Goal: Participate in discussion

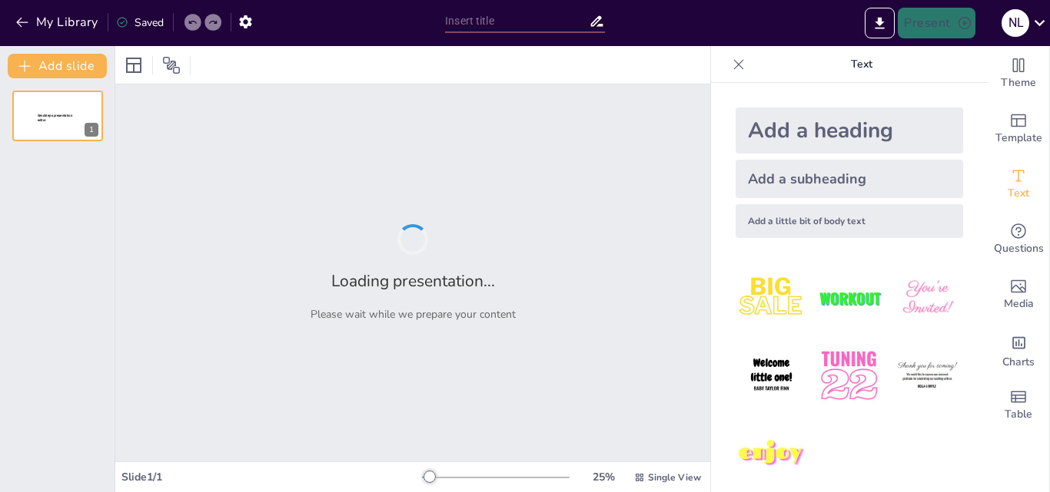
type input "Pequeñas Acciones, Grandes Impactos: ¿Cuál fue la tuya?"
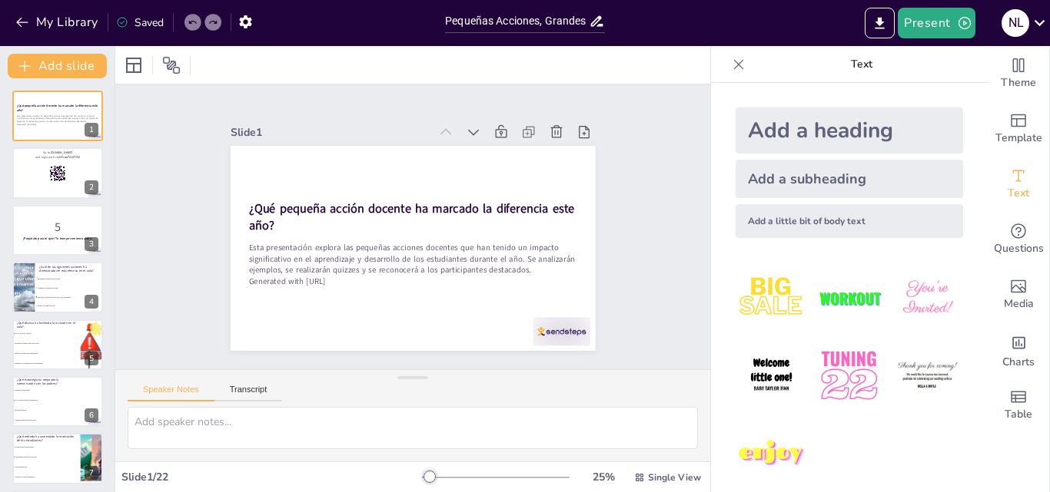
checkbox input "true"
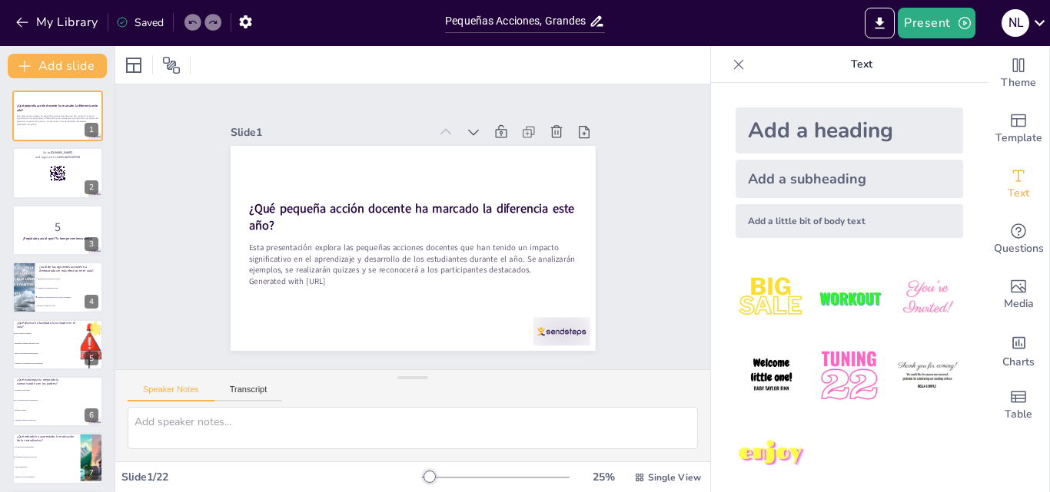
checkbox input "true"
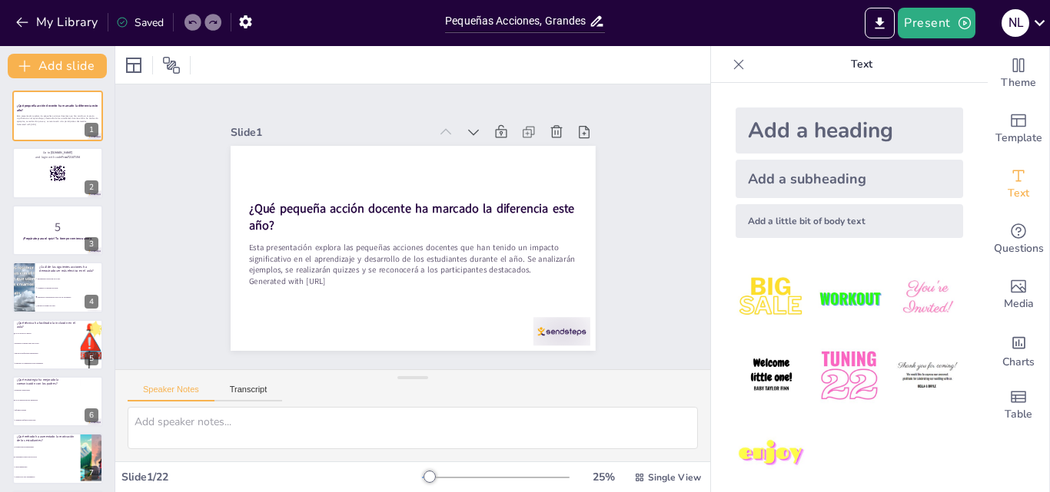
checkbox input "true"
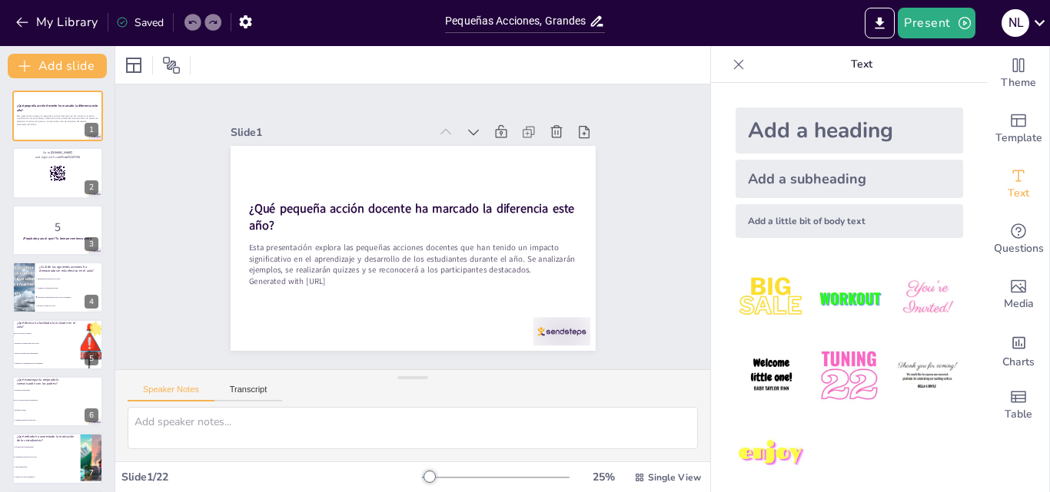
checkbox input "true"
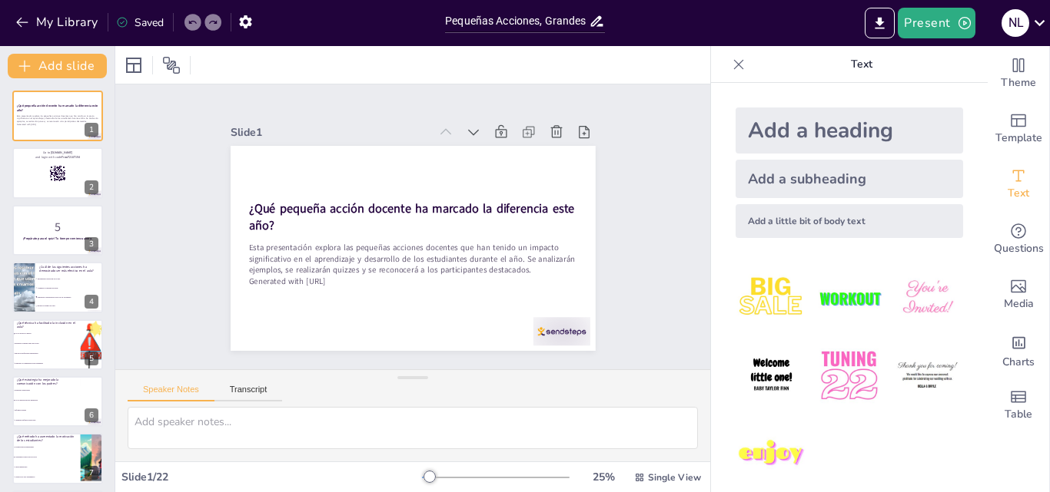
checkbox input "true"
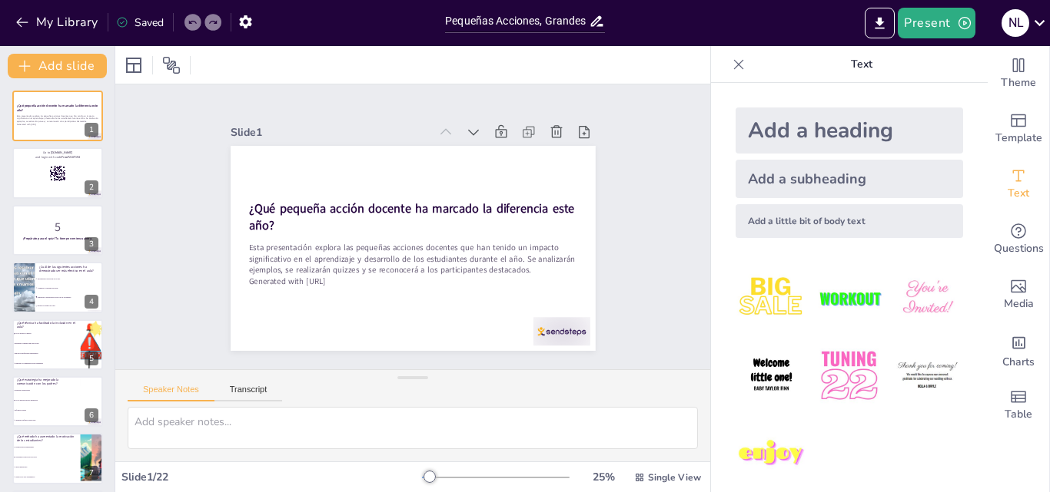
checkbox input "true"
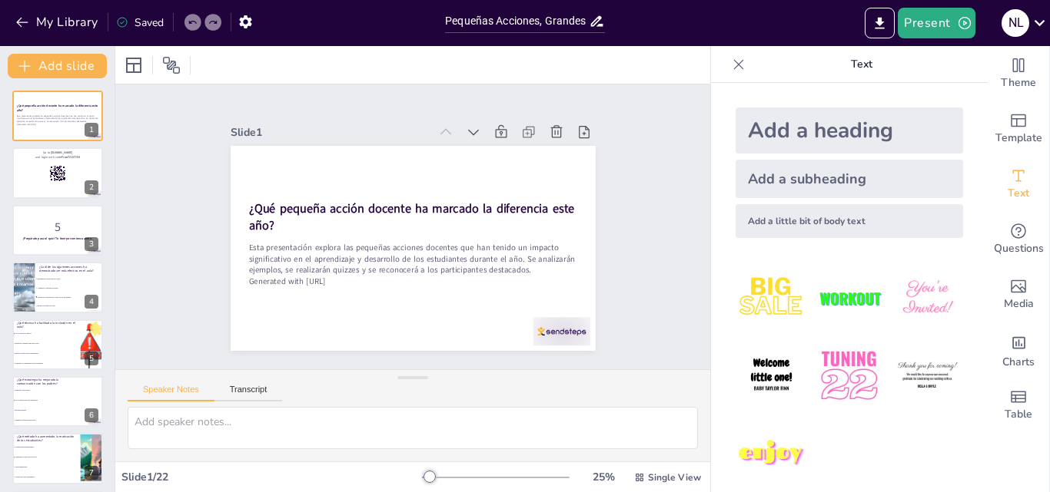
checkbox input "true"
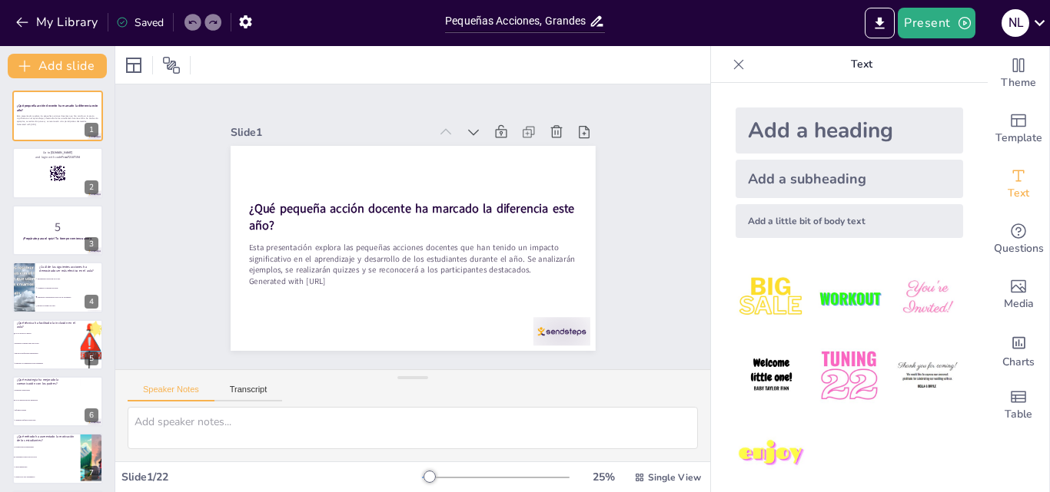
checkbox input "true"
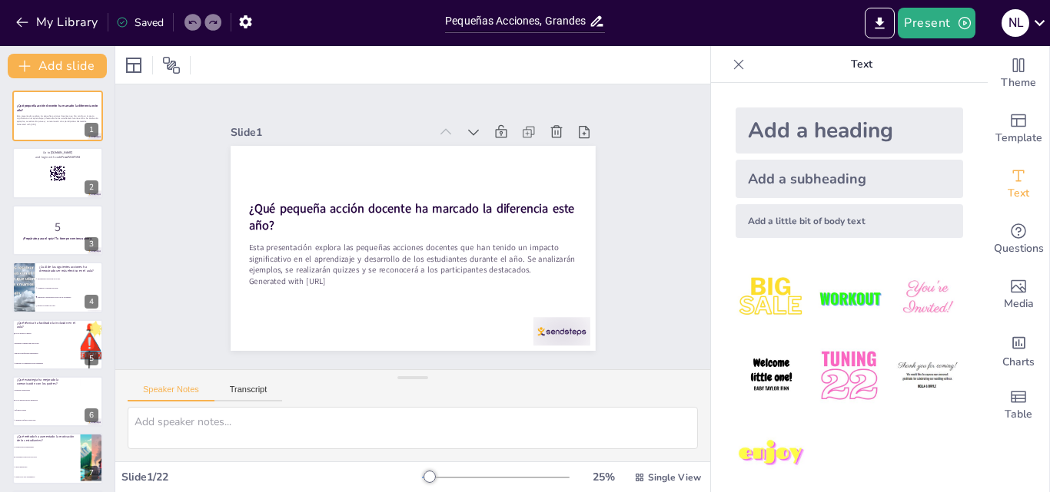
checkbox input "true"
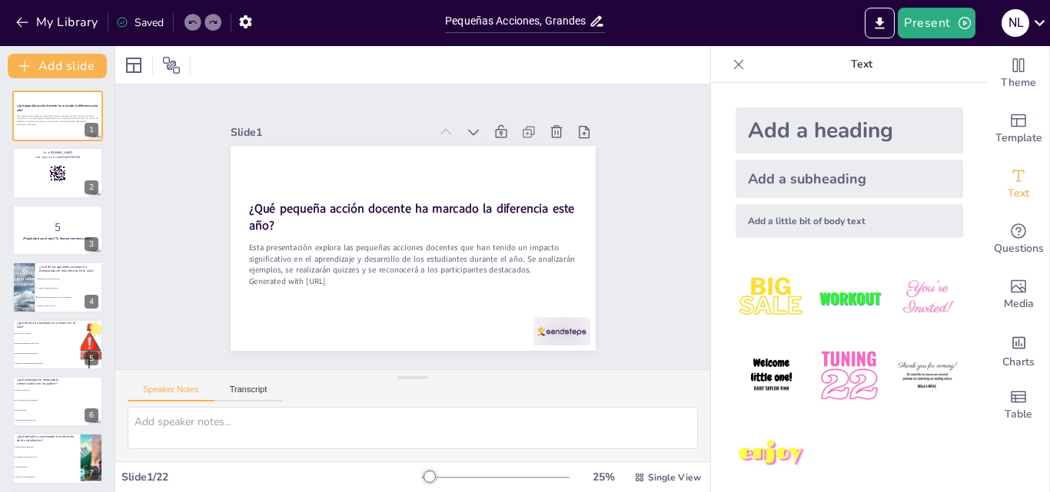
checkbox input "true"
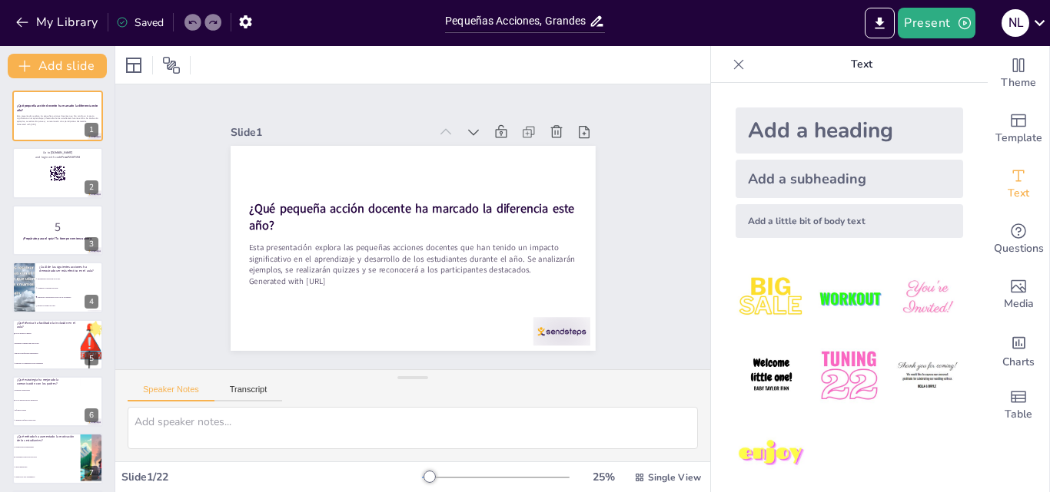
checkbox input "true"
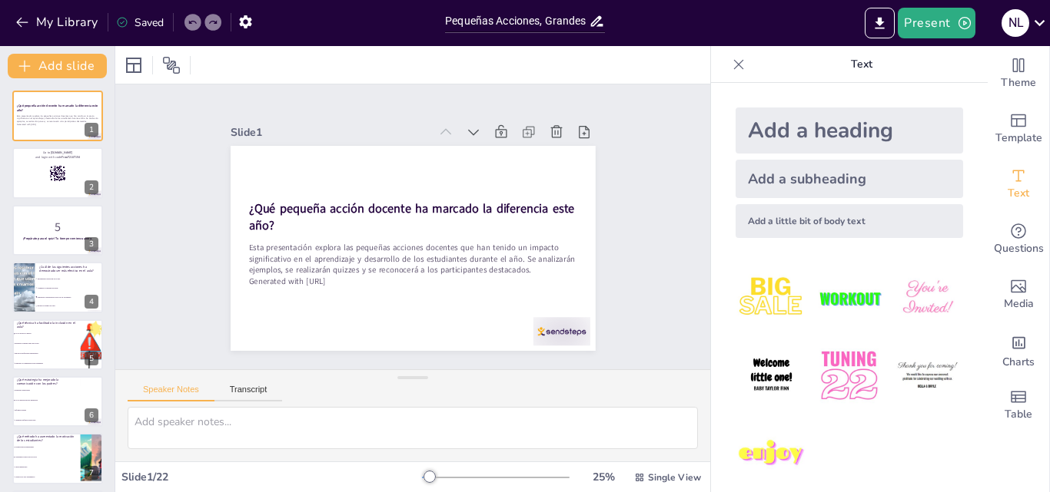
checkbox input "true"
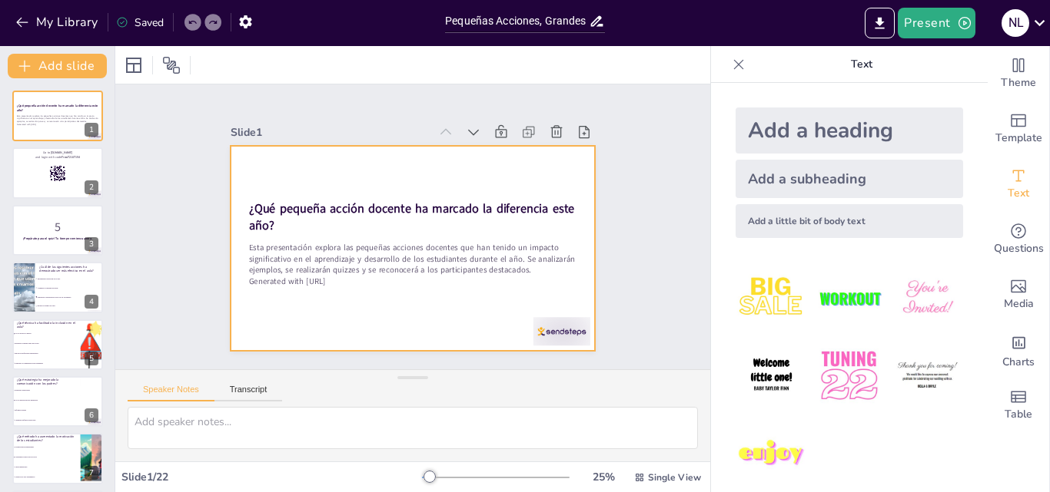
checkbox input "true"
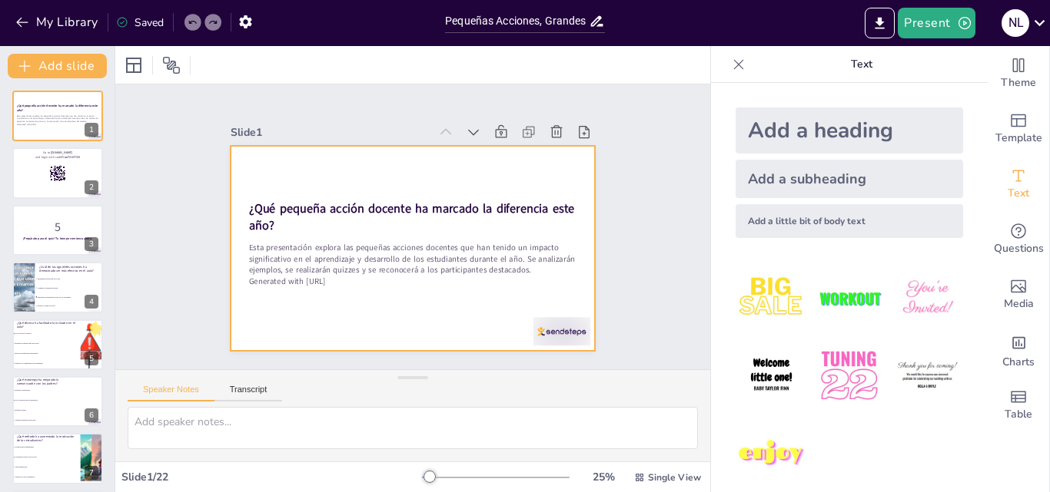
checkbox input "true"
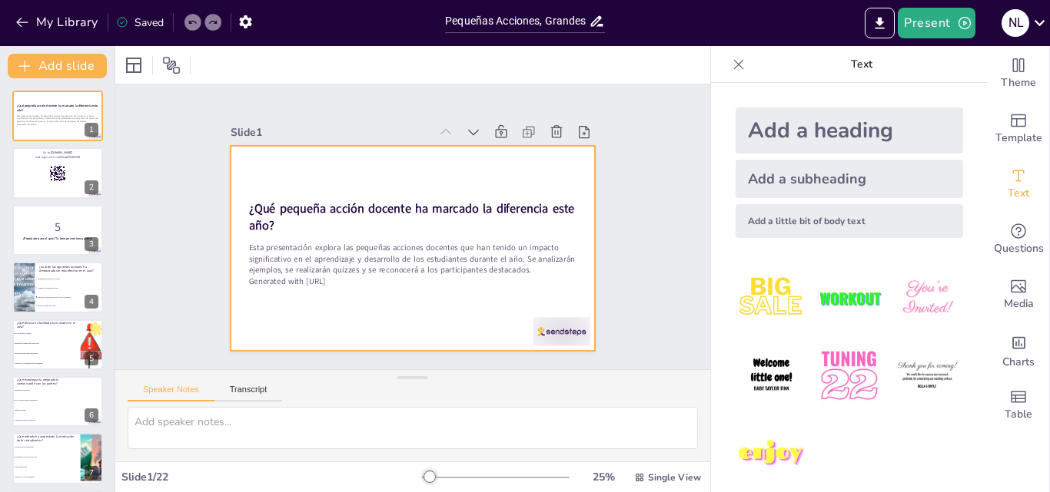
checkbox input "true"
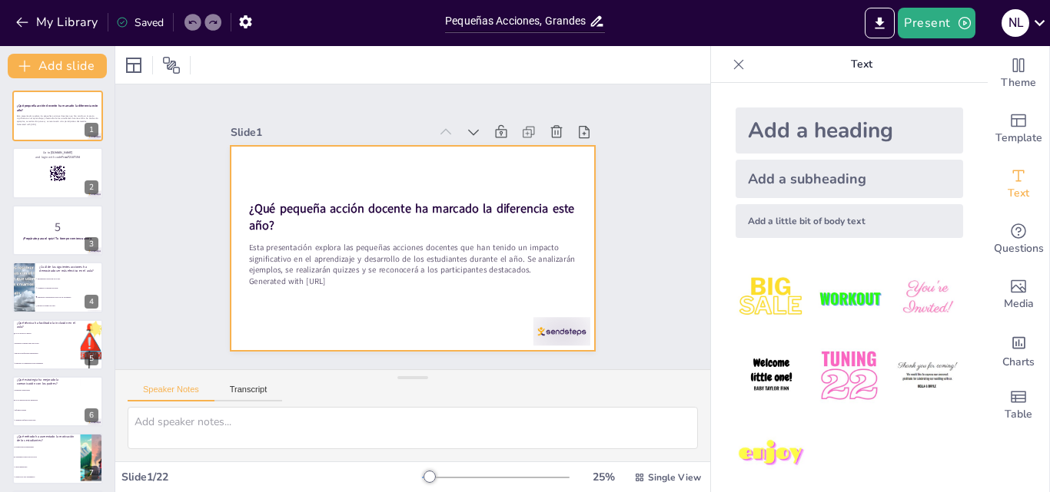
checkbox input "true"
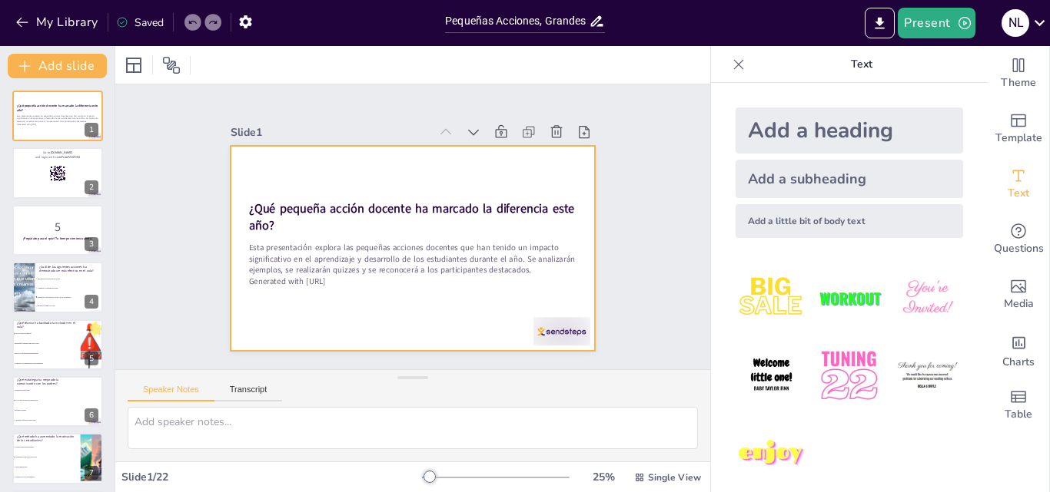
checkbox input "true"
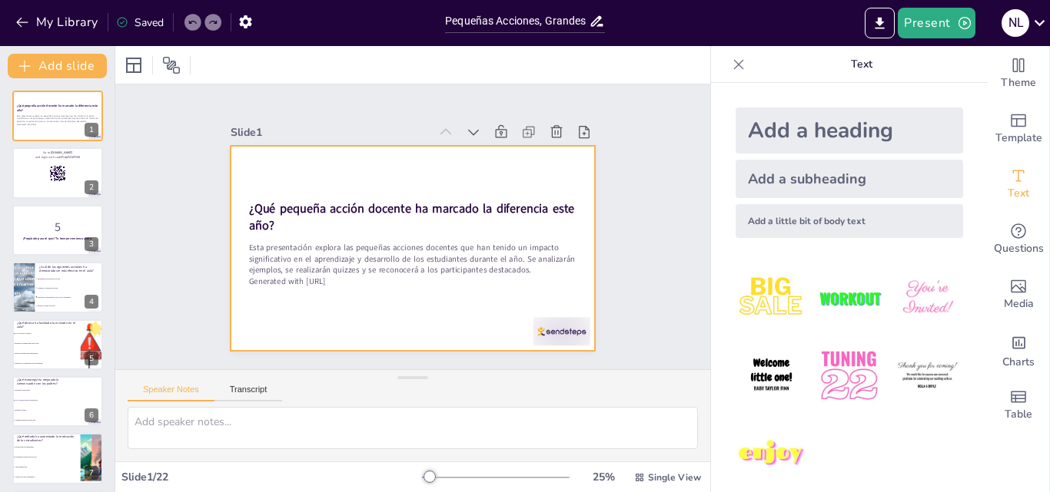
checkbox input "true"
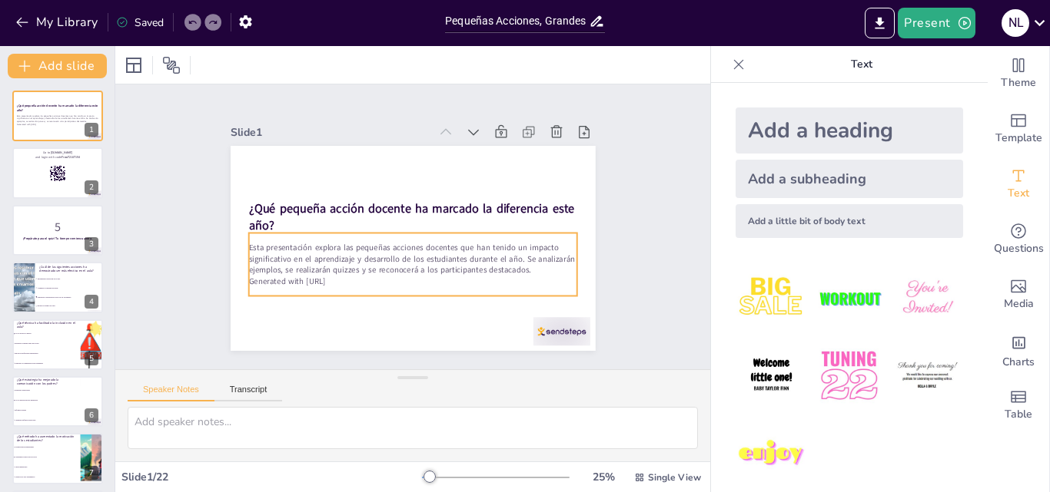
checkbox input "true"
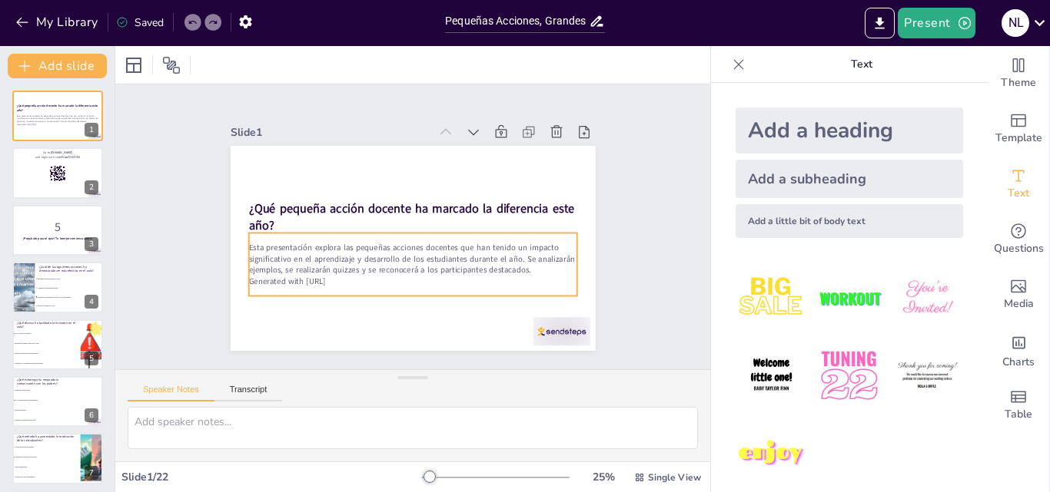
checkbox input "true"
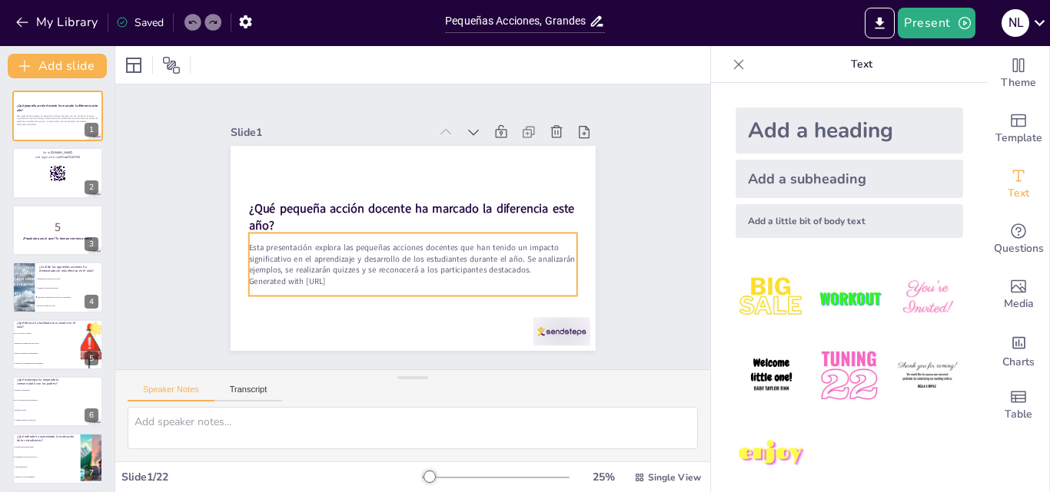
checkbox input "true"
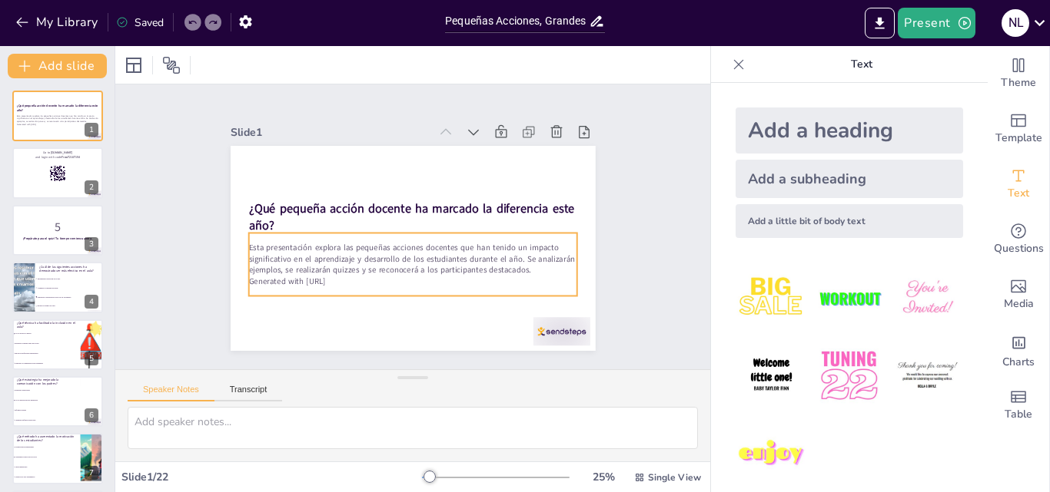
checkbox input "true"
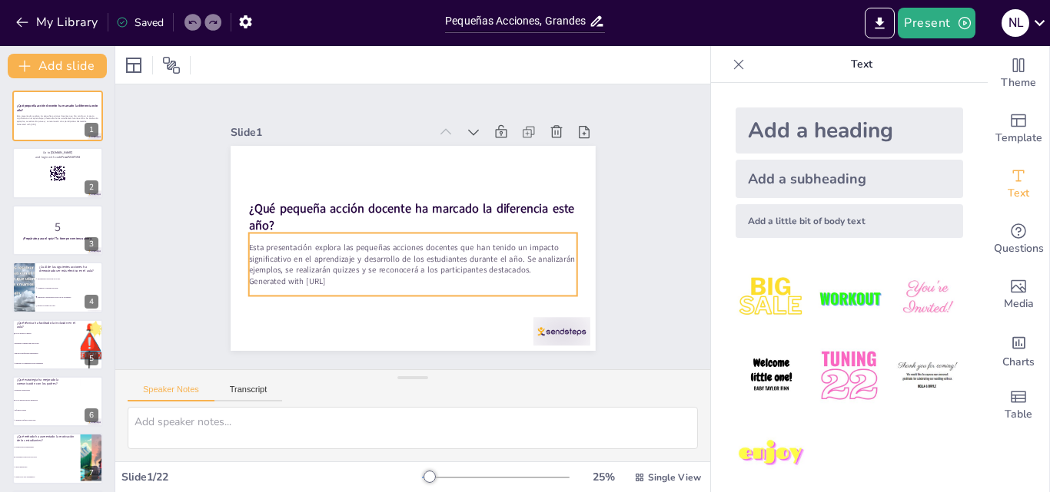
checkbox input "true"
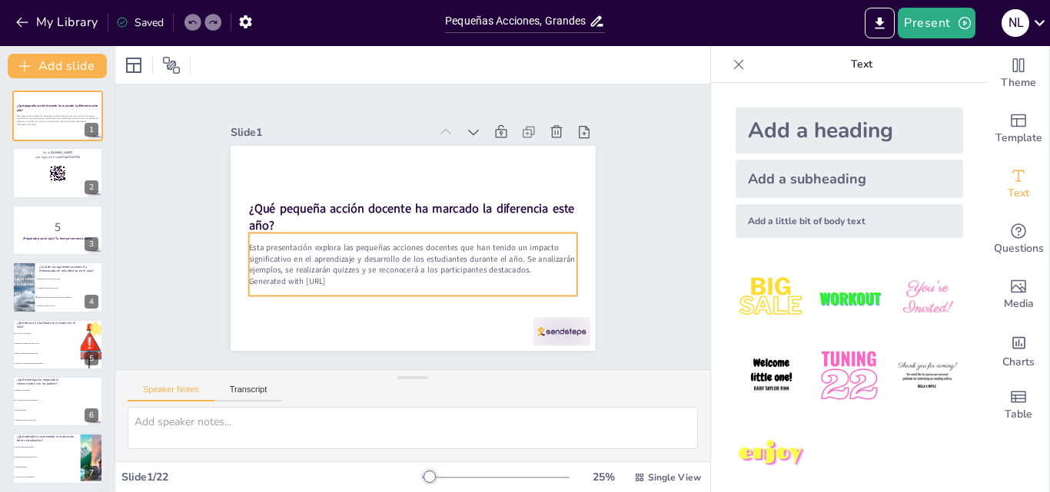
checkbox input "true"
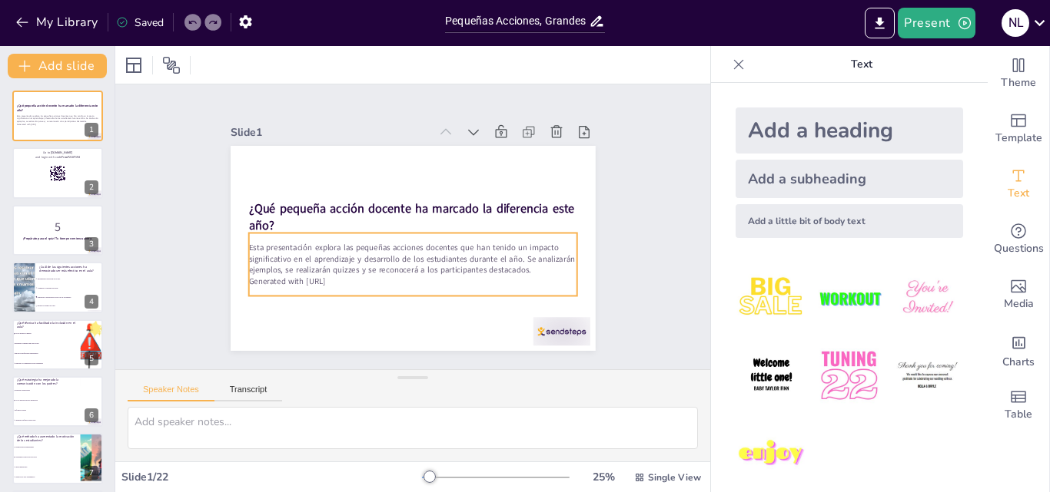
checkbox input "true"
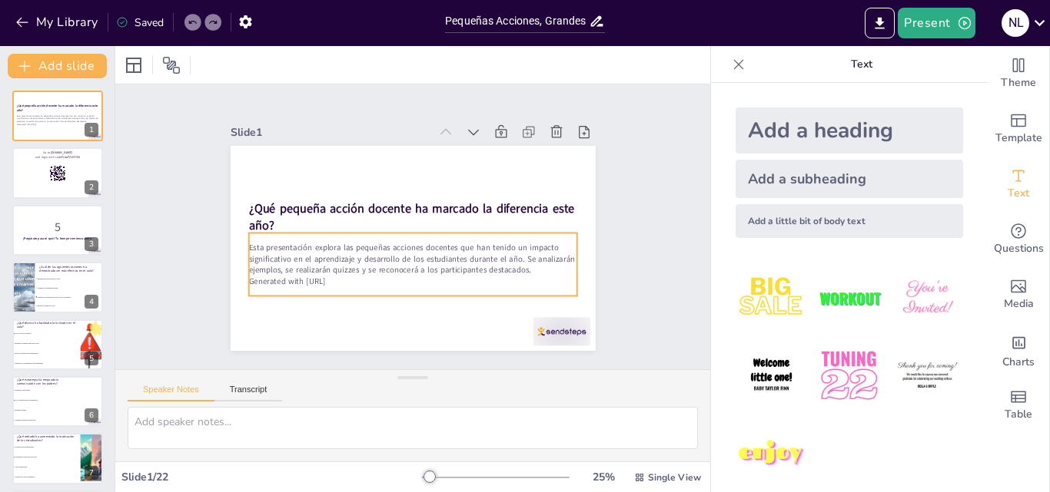
checkbox input "true"
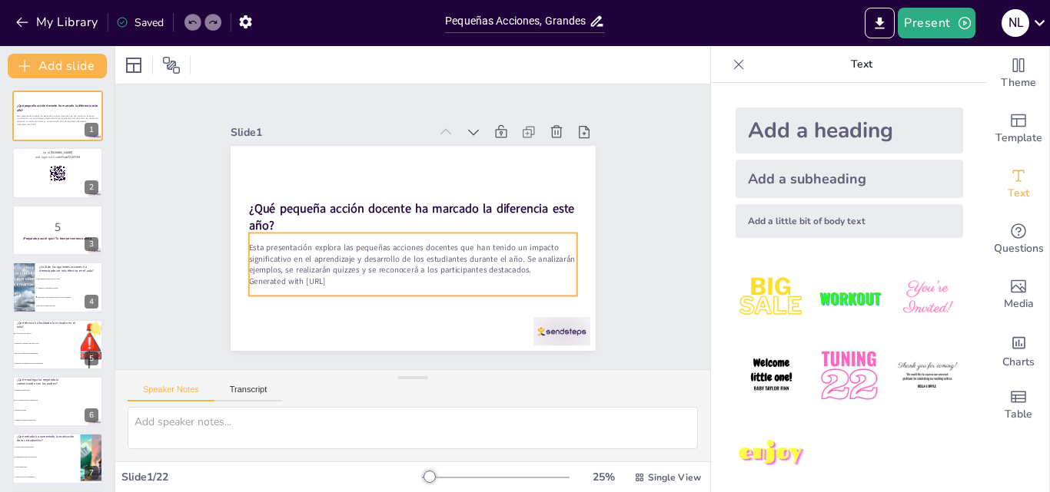
checkbox input "true"
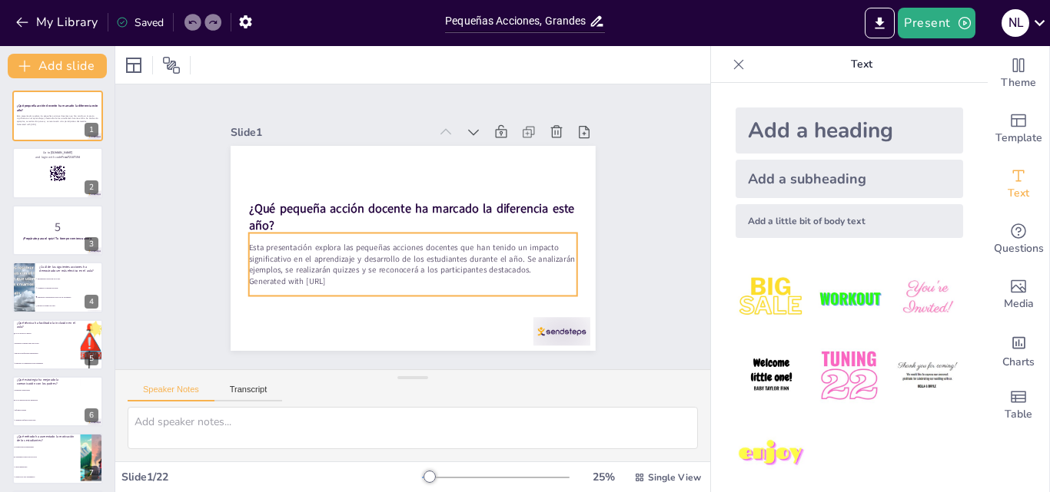
checkbox input "true"
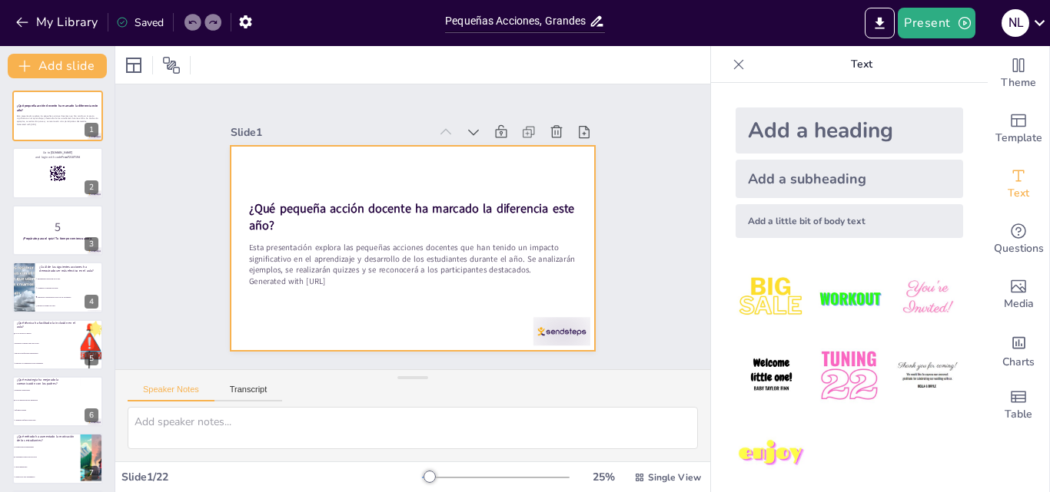
checkbox input "true"
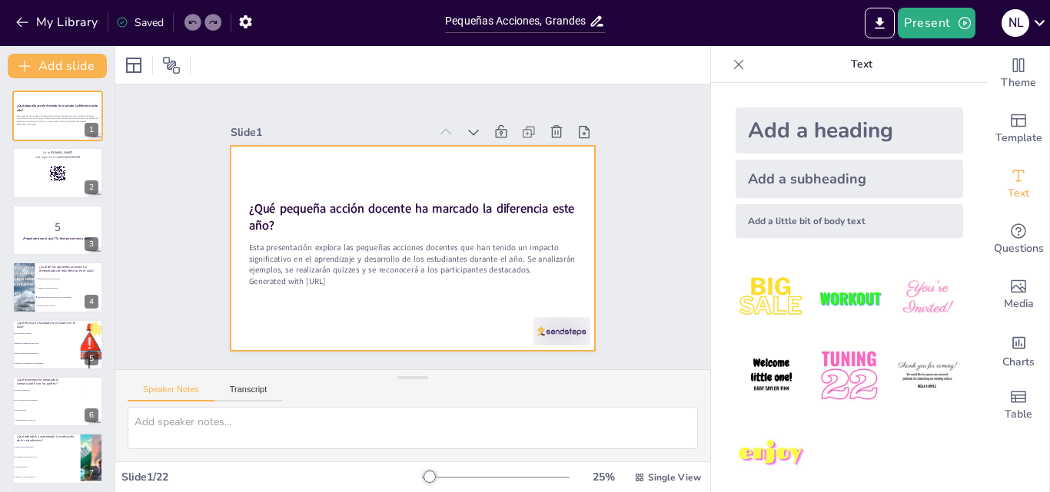
checkbox input "true"
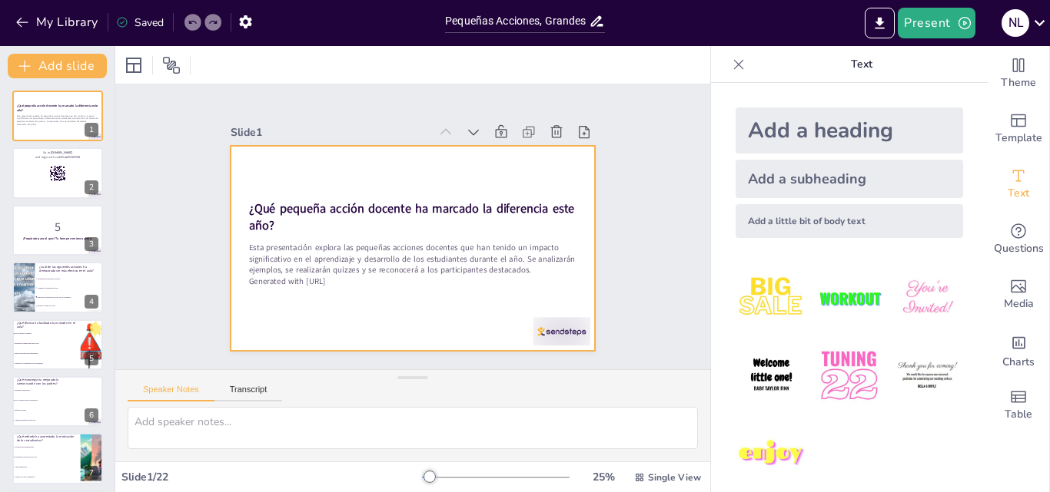
checkbox input "true"
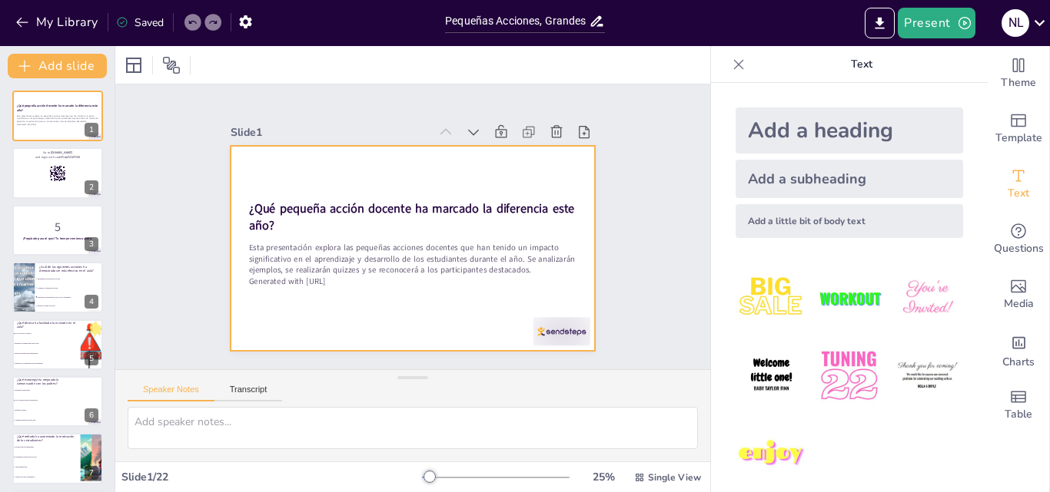
checkbox input "true"
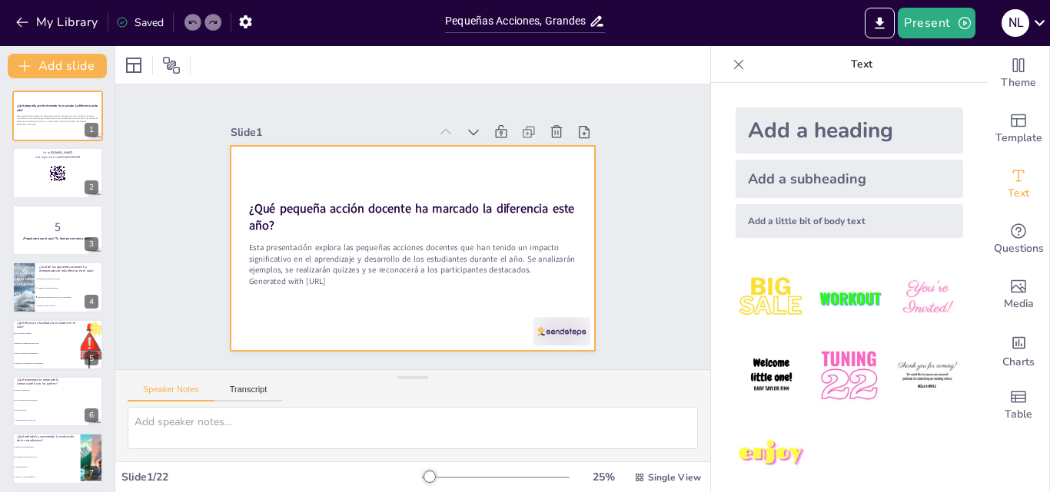
checkbox input "true"
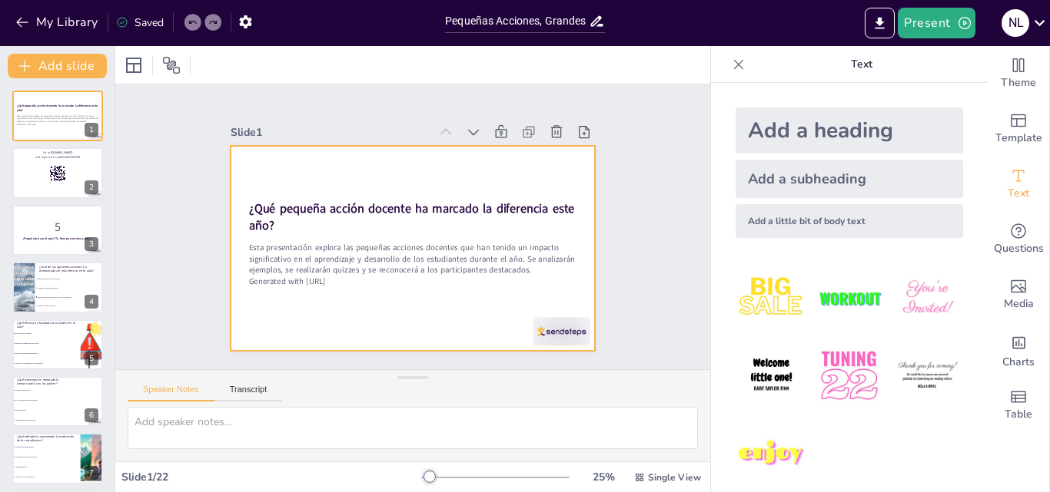
checkbox input "true"
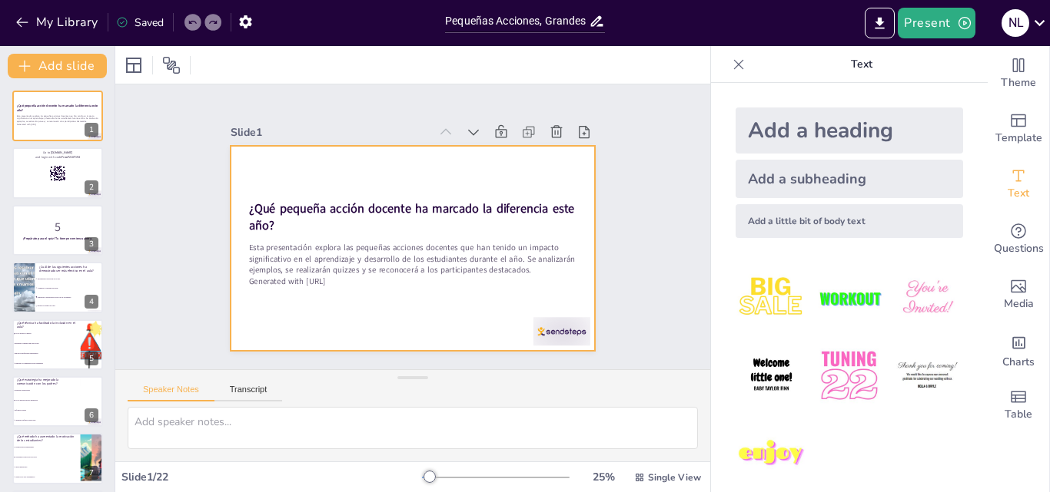
checkbox input "true"
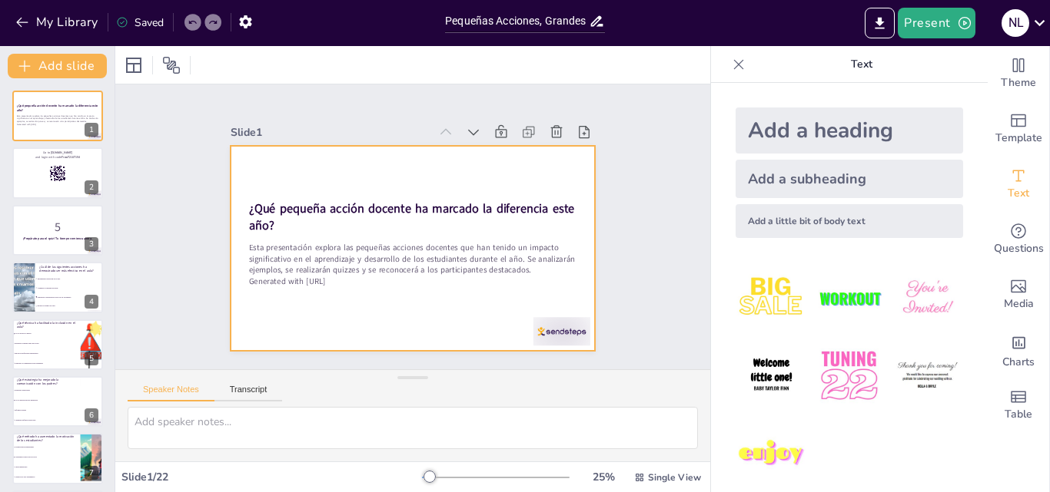
checkbox input "true"
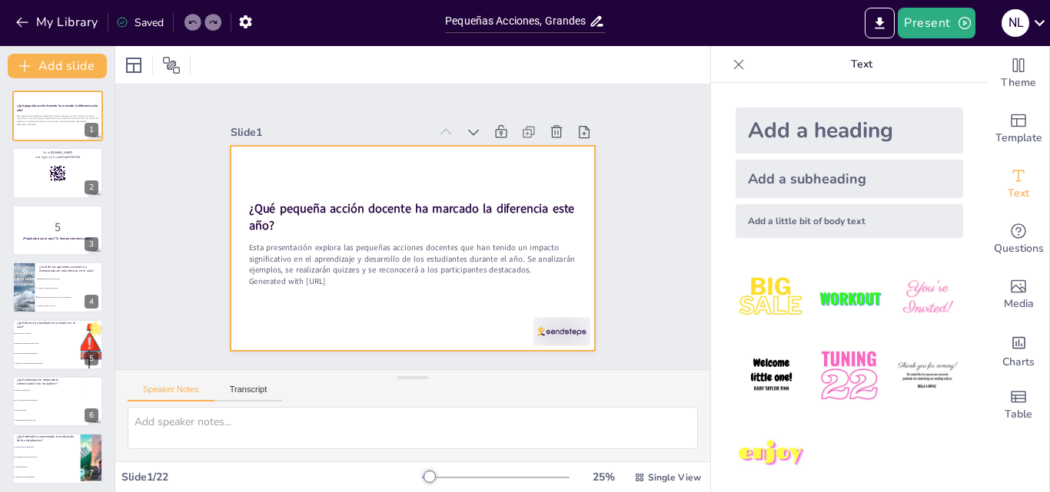
checkbox input "true"
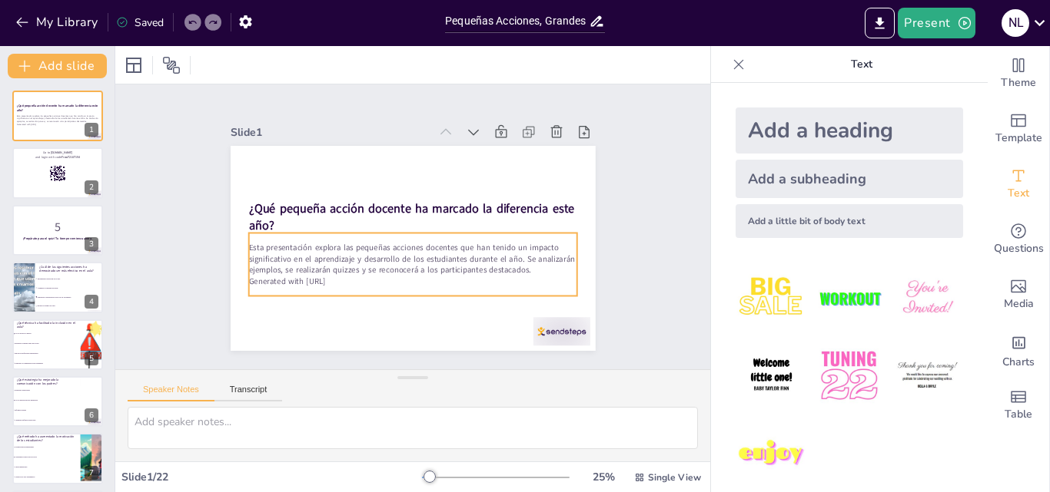
checkbox input "true"
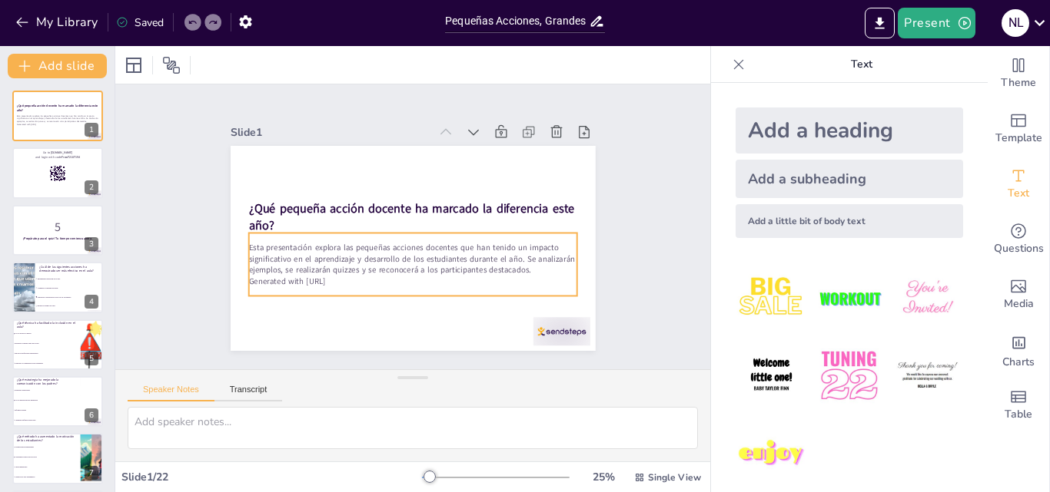
checkbox input "true"
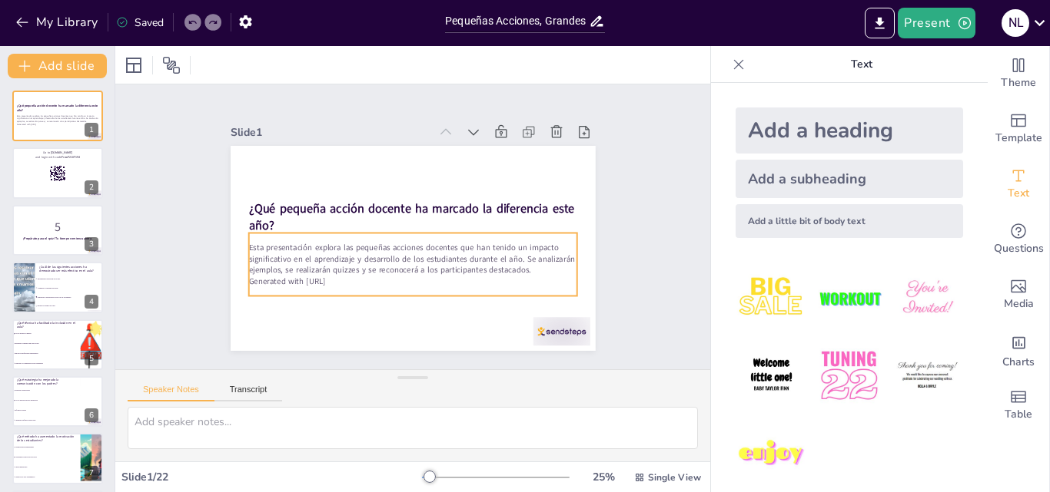
checkbox input "true"
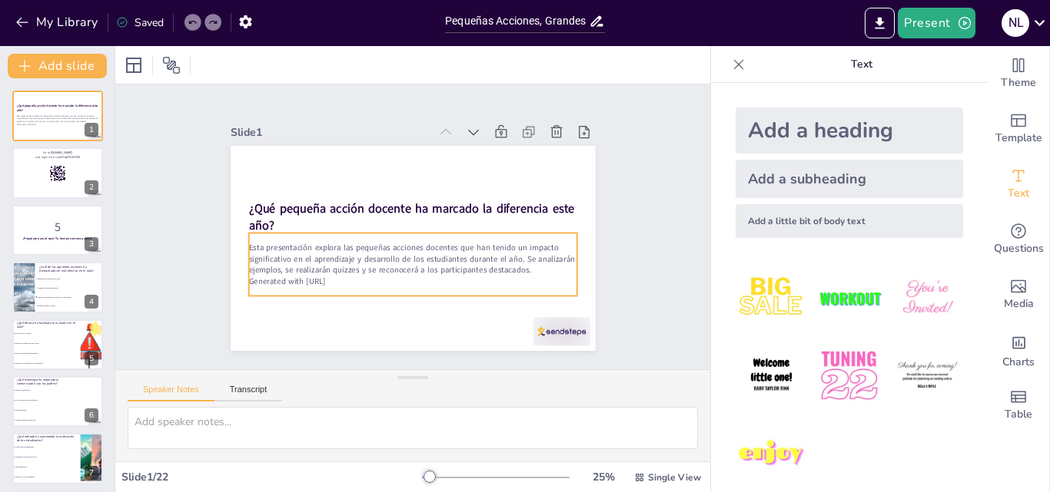
checkbox input "true"
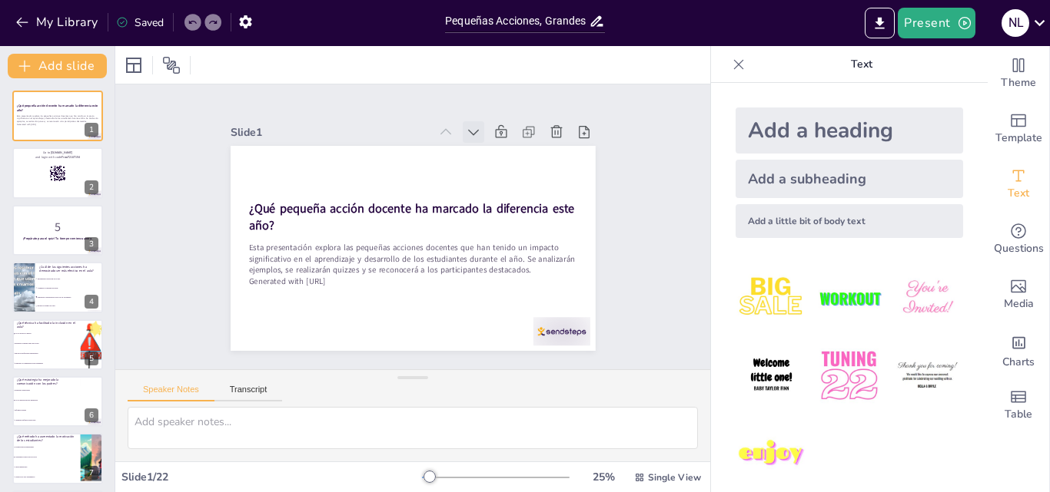
click at [490, 146] on icon at bounding box center [499, 155] width 19 height 19
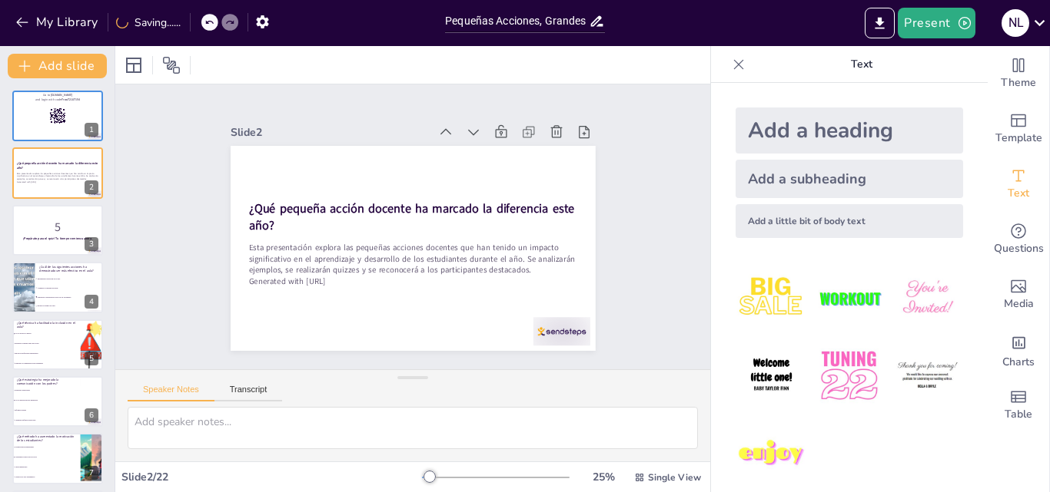
click at [475, 131] on icon at bounding box center [483, 139] width 17 height 17
click at [490, 146] on icon at bounding box center [499, 155] width 19 height 19
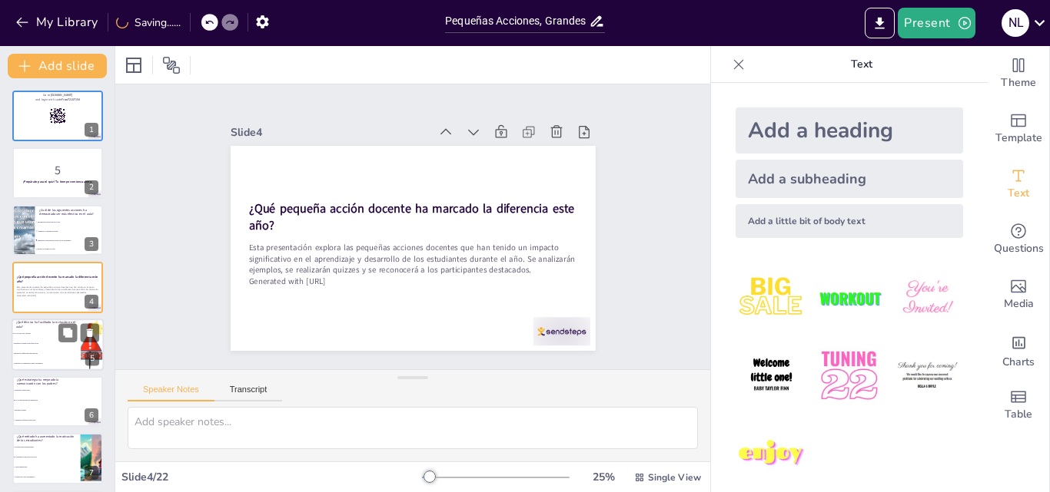
click at [45, 350] on li "Ignorar las diferencias individuales" at bounding box center [46, 354] width 69 height 10
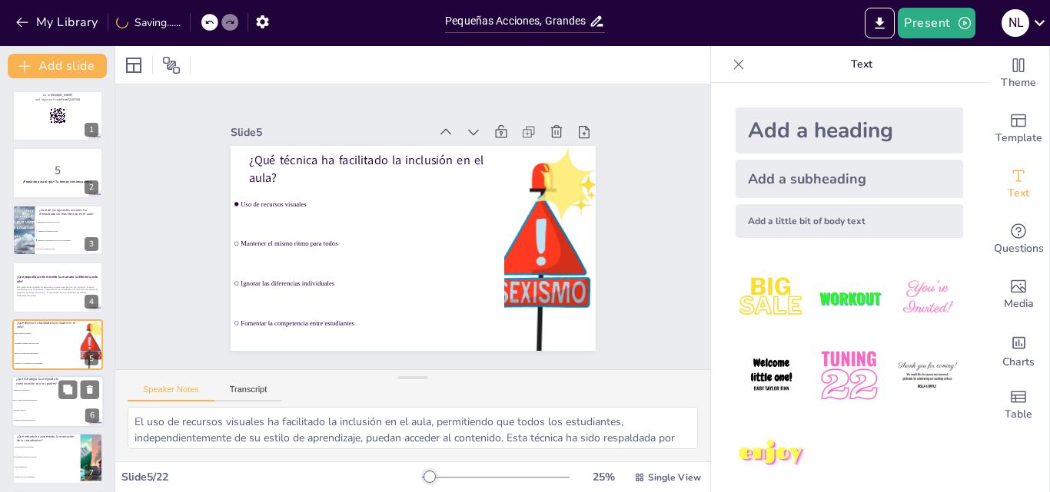
scroll to position [59, 0]
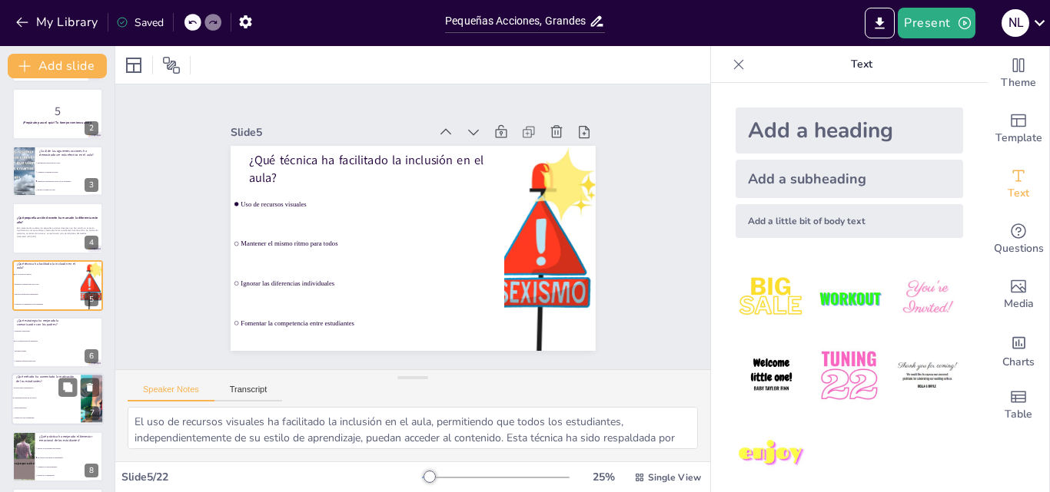
click at [58, 399] on span "Aprendizaje basado en proyectos" at bounding box center [47, 399] width 66 height 2
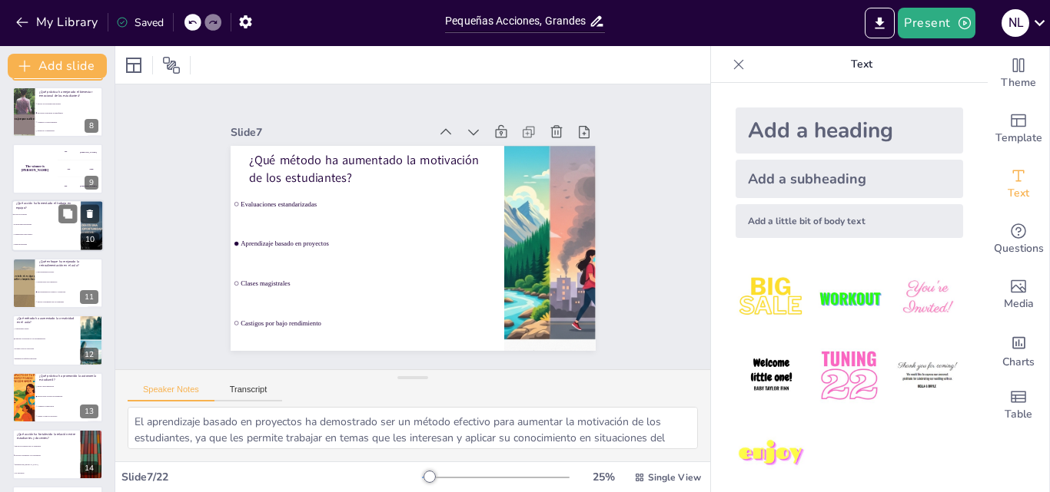
click at [37, 243] on li "Tareas individuales" at bounding box center [46, 245] width 69 height 10
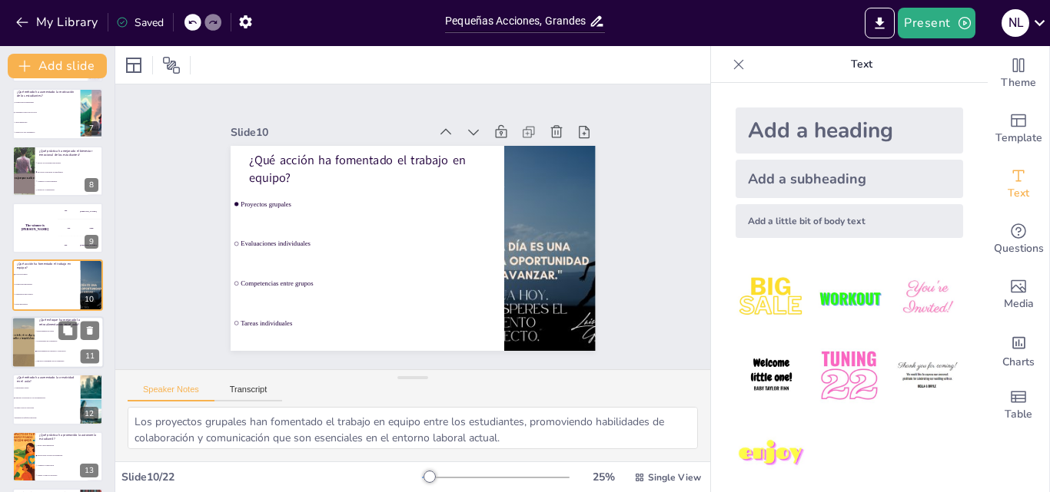
click at [41, 349] on li "Retroalimentación continua y constructiva" at bounding box center [69, 352] width 69 height 10
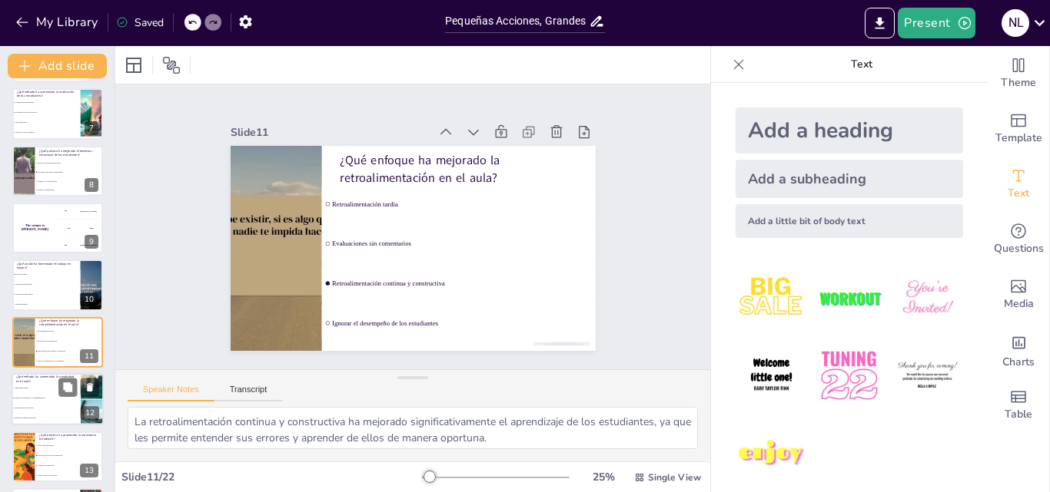
scroll to position [402, 0]
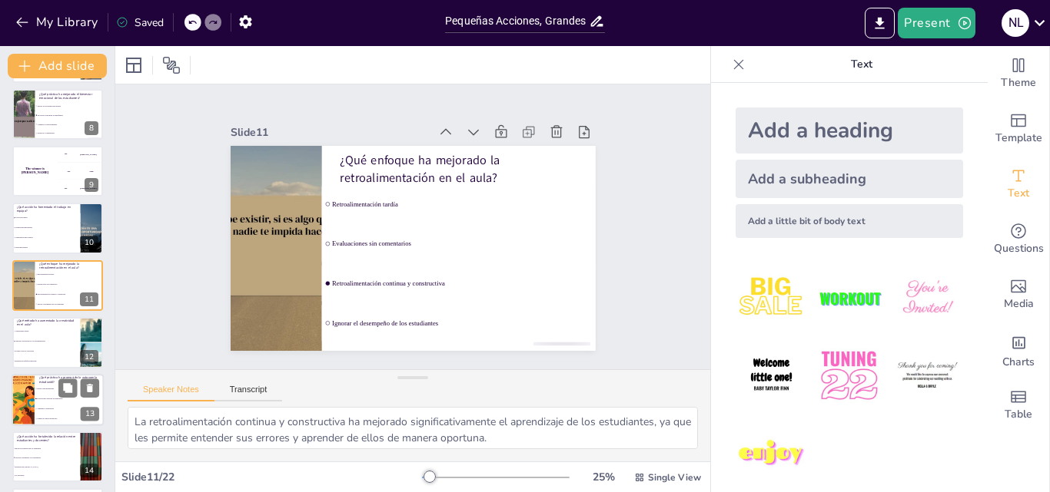
click at [41, 396] on li "Proporcionar opciones de aprendizaje" at bounding box center [69, 399] width 69 height 10
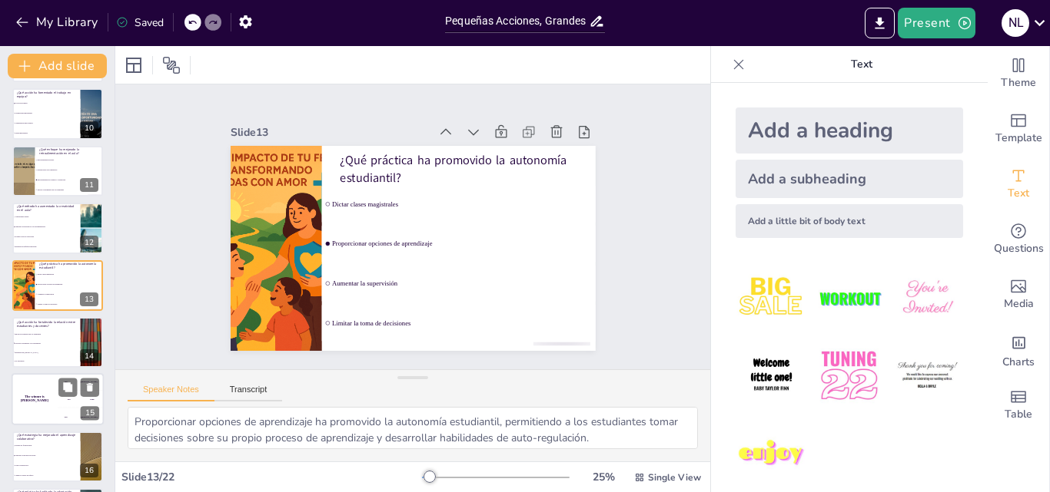
click at [58, 403] on div "200 Jaap" at bounding box center [81, 399] width 46 height 17
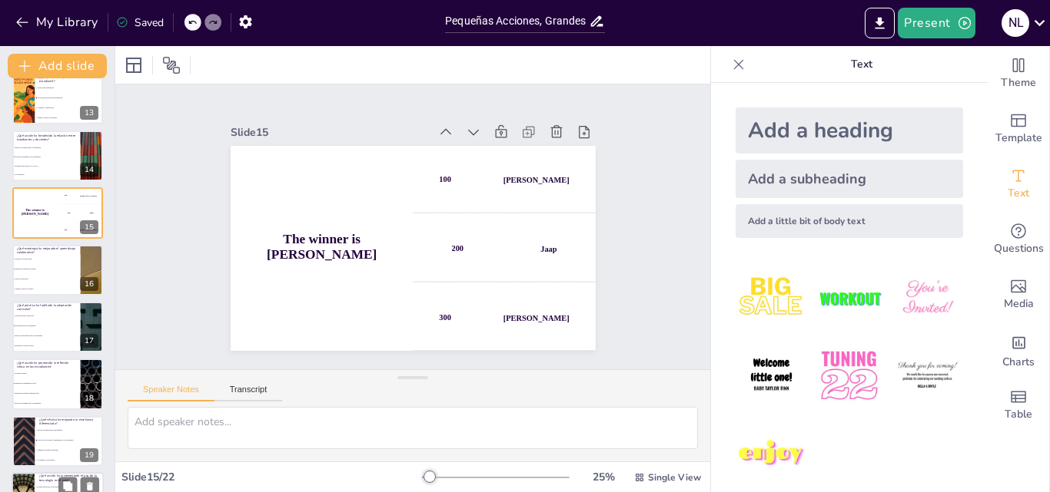
scroll to position [861, 0]
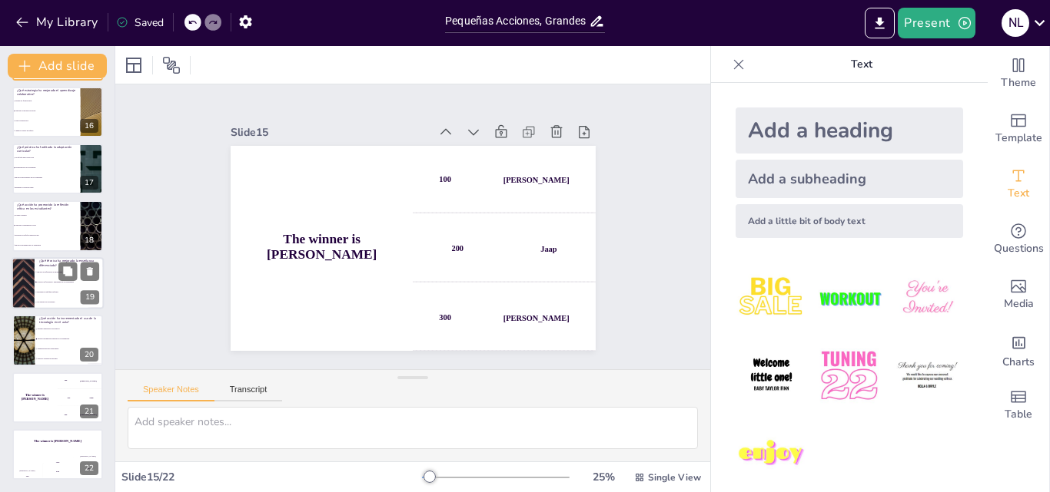
click at [35, 288] on li "Mantener un enfoque uniforme" at bounding box center [69, 292] width 69 height 10
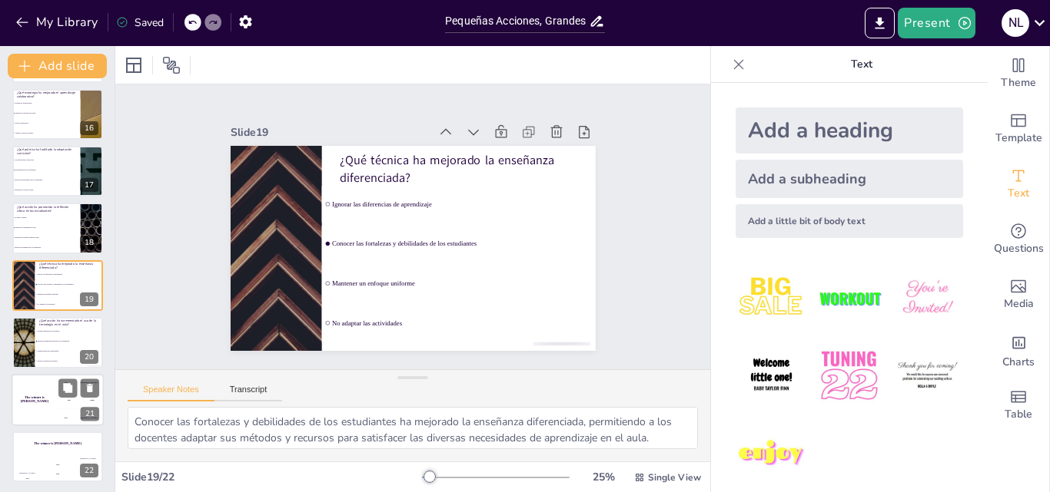
click at [38, 381] on div "The winner is [PERSON_NAME]" at bounding box center [35, 400] width 46 height 52
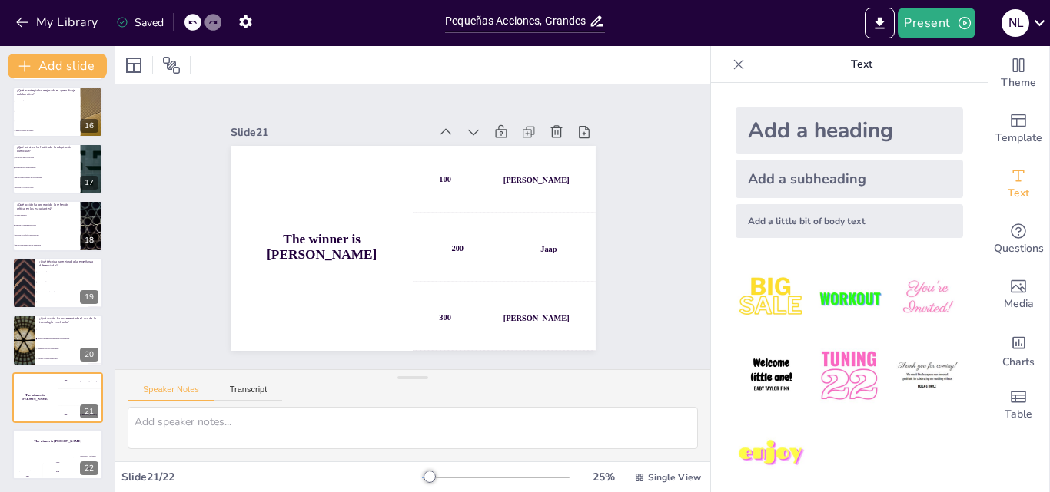
click at [76, 121] on span "Evitar la interacción" at bounding box center [47, 121] width 66 height 2
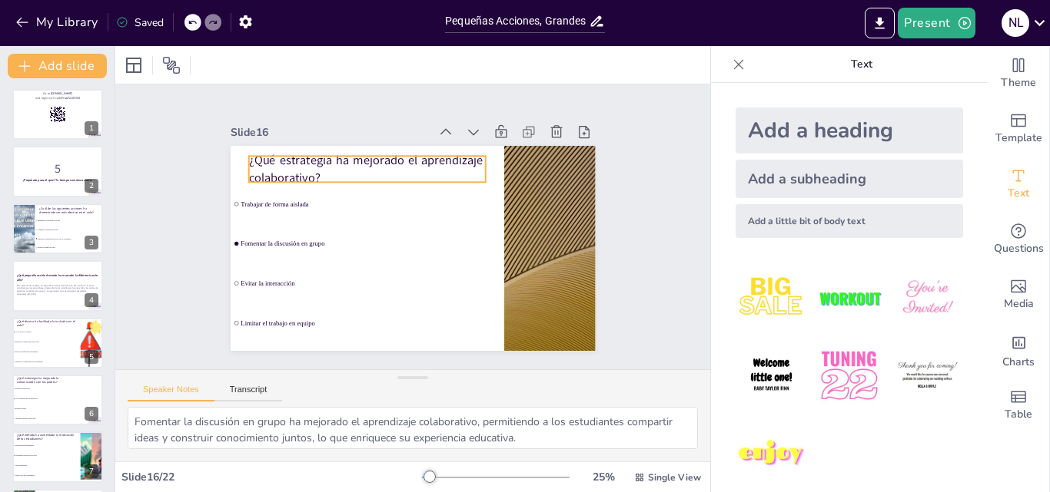
scroll to position [0, 0]
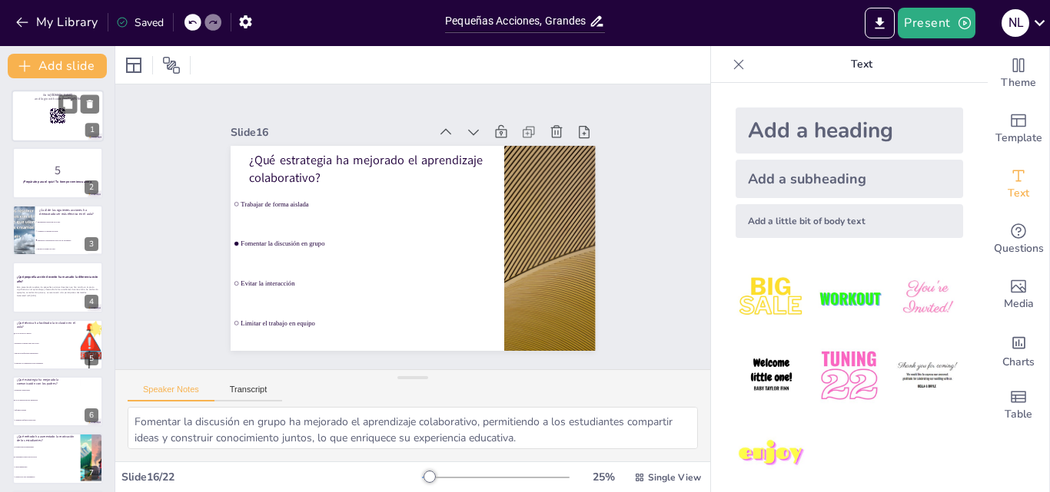
click at [56, 105] on div at bounding box center [58, 116] width 92 height 52
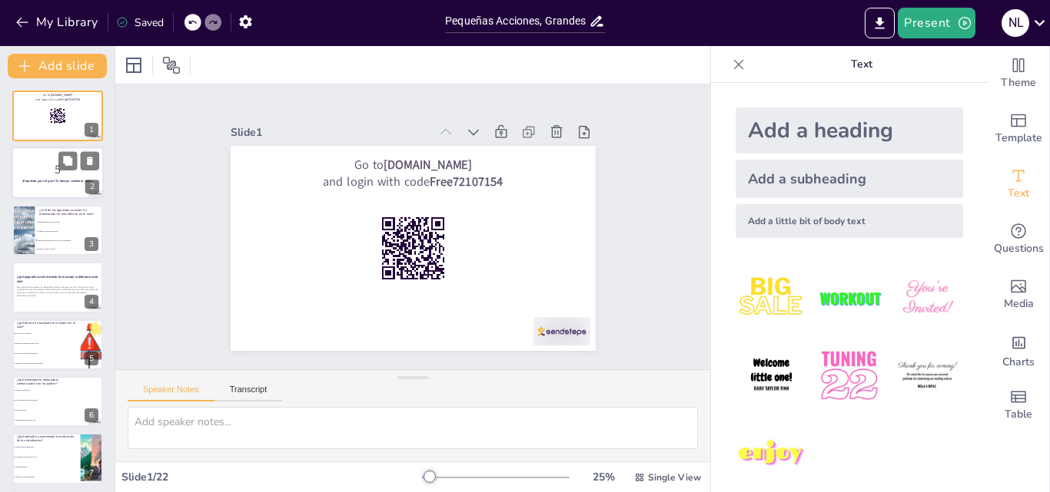
click at [57, 181] on strong "¡Prepárate para el quiz! Tu tiempo comienza ahora." at bounding box center [57, 182] width 71 height 4
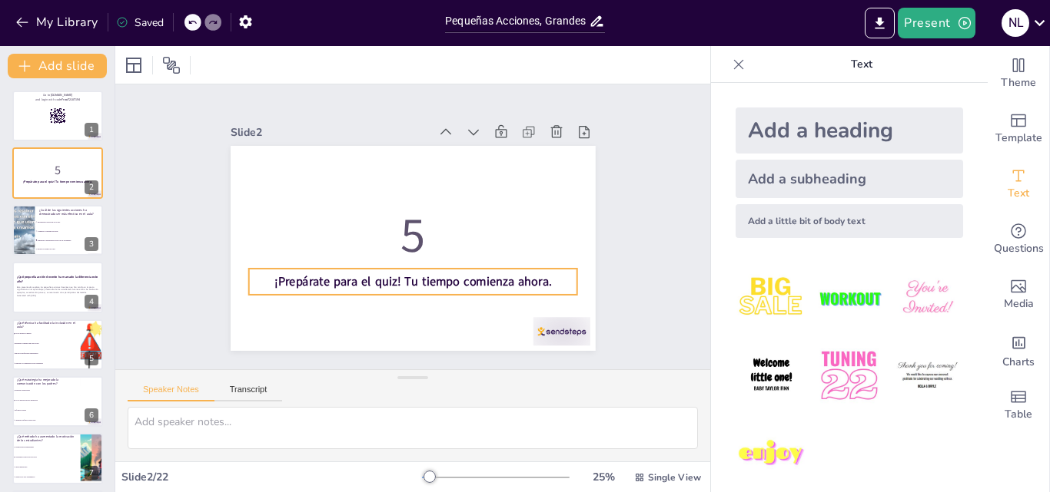
click at [386, 282] on strong "¡Prepárate para el quiz! Tu tiempo comienza ahora." at bounding box center [401, 281] width 275 height 74
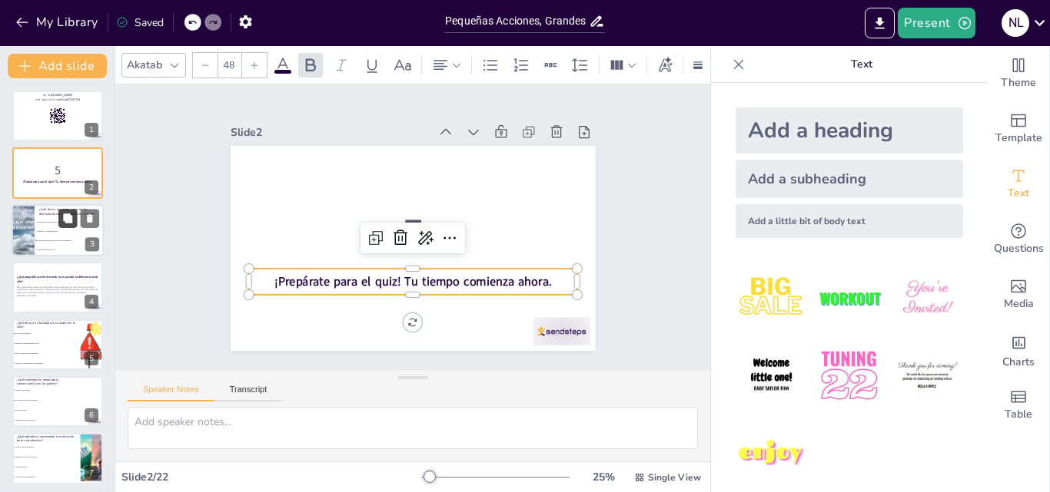
click at [61, 226] on button at bounding box center [67, 218] width 18 height 18
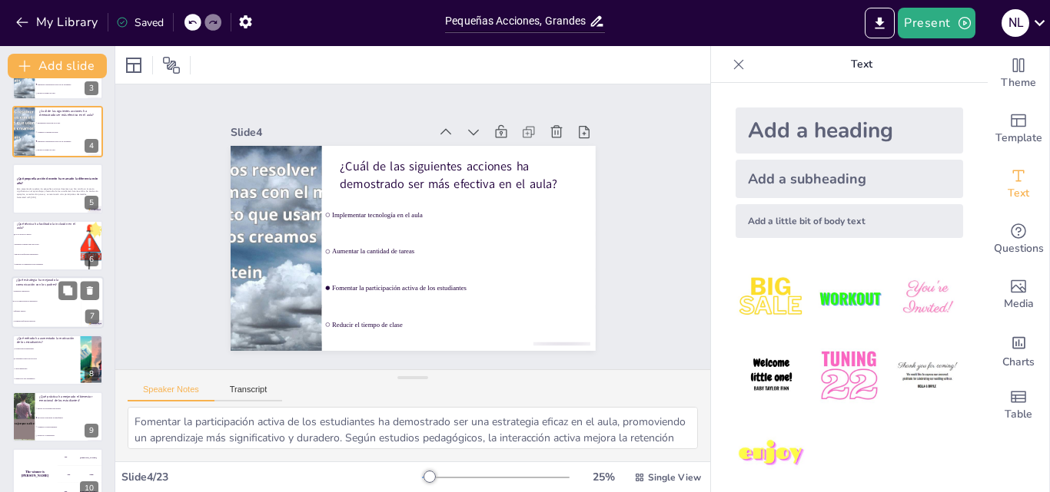
scroll to position [79, 0]
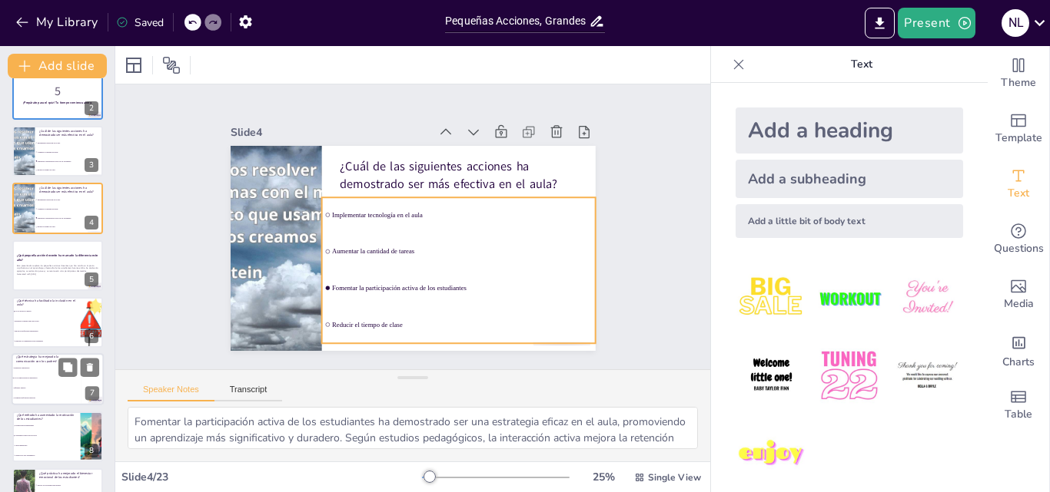
click at [35, 210] on li "Aumentar la cantidad de tareas" at bounding box center [69, 209] width 68 height 8
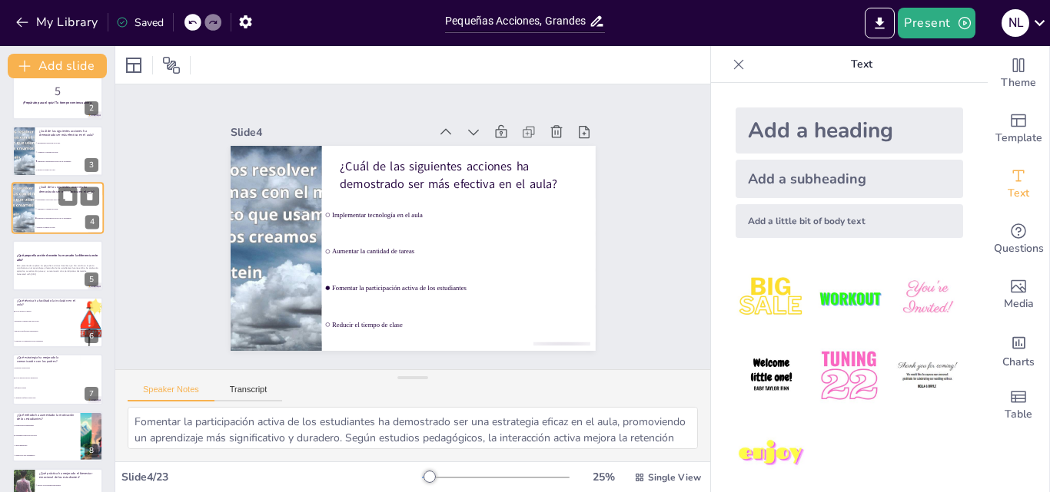
scroll to position [2, 0]
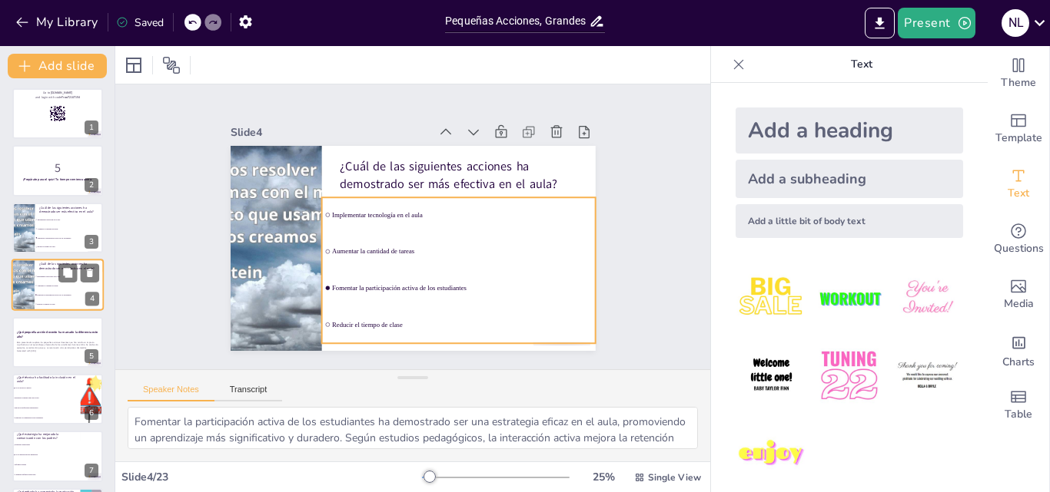
click at [48, 285] on span "Aumentar la cantidad de tareas" at bounding box center [70, 286] width 66 height 2
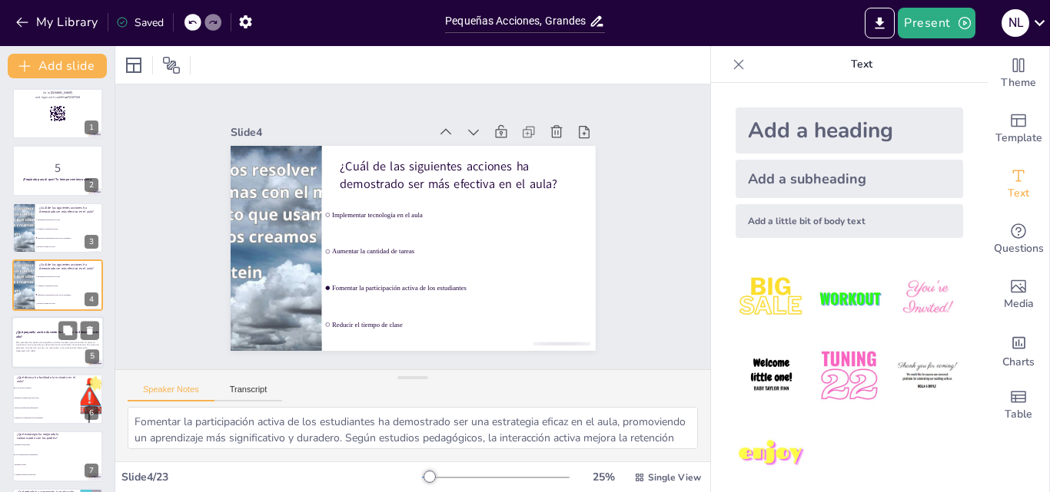
click at [66, 343] on p "Esta presentación explora las pequeñas acciones docentes que han tenido un impa…" at bounding box center [57, 344] width 83 height 8
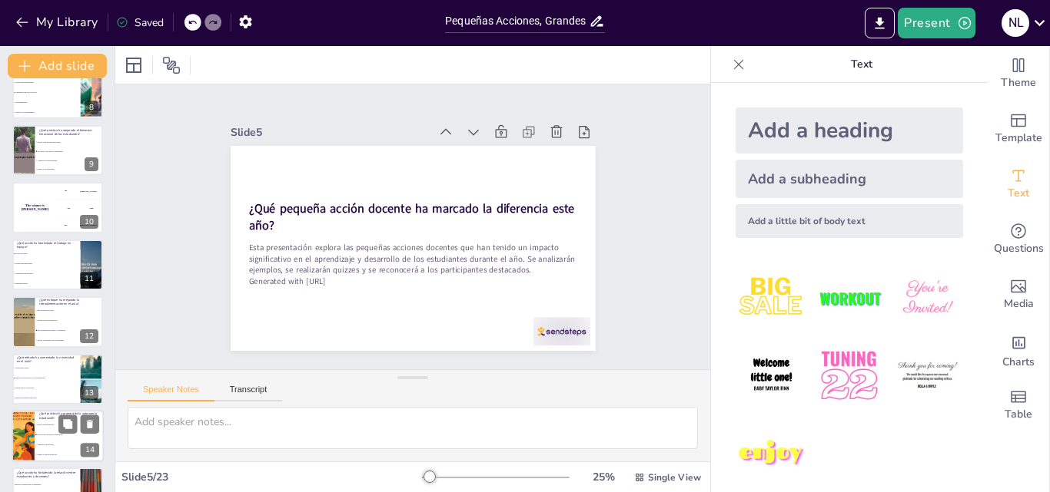
scroll to position [366, 0]
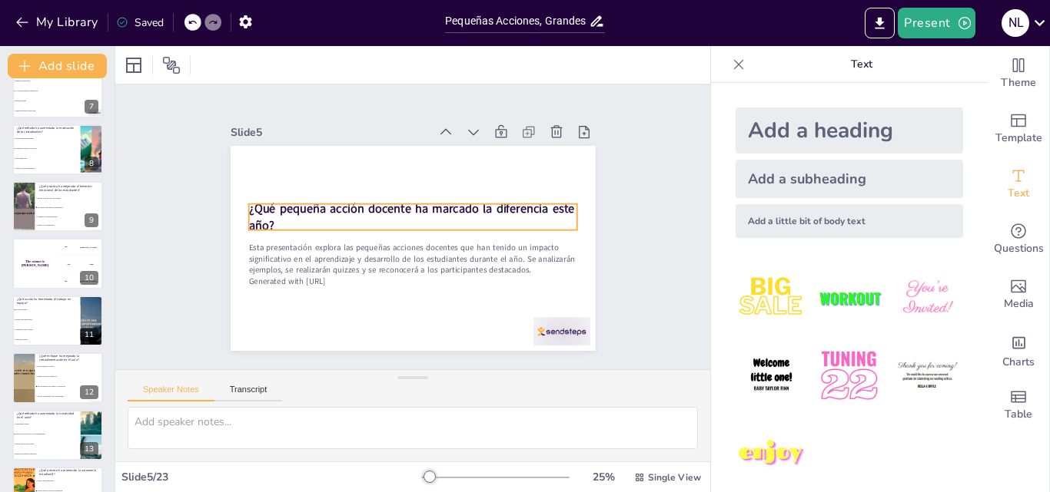
click at [341, 208] on strong "¿Qué pequeña acción docente ha marcado la diferencia este año?" at bounding box center [413, 209] width 326 height 84
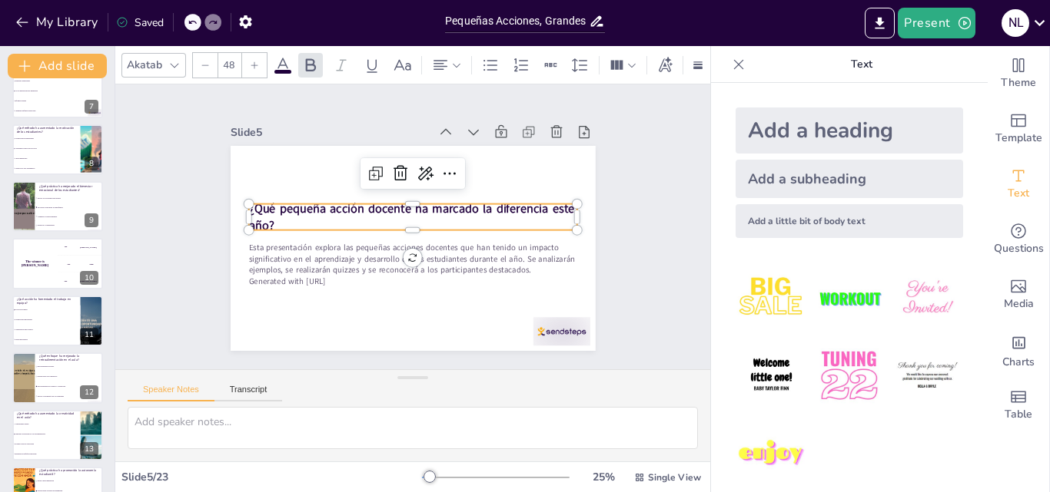
click at [265, 217] on p "¿Qué pequeña acción docente ha marcado la diferencia este año?" at bounding box center [414, 217] width 328 height 101
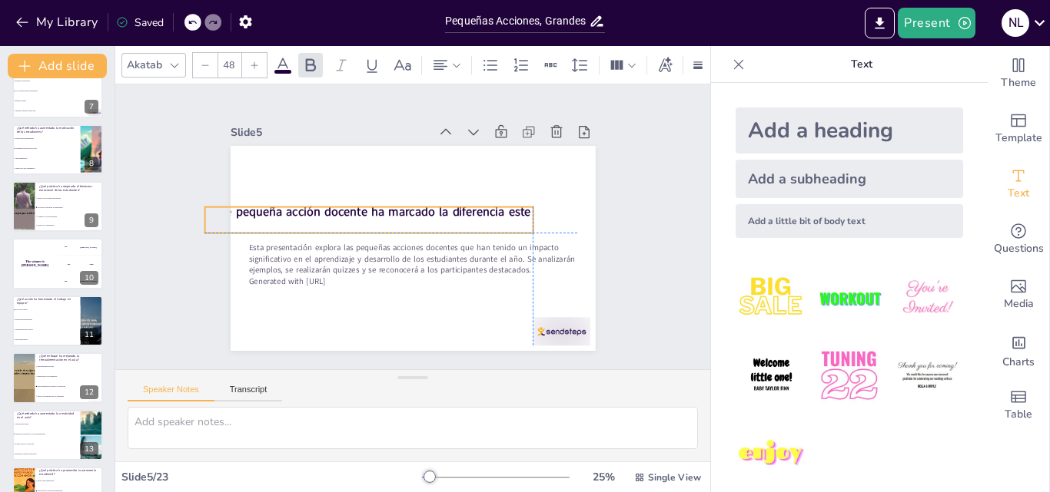
drag, startPoint x: 272, startPoint y: 217, endPoint x: 228, endPoint y: 217, distance: 43.8
click at [228, 217] on p "¿Qué pequeña acción docente ha marcado la diferencia este año?" at bounding box center [371, 211] width 328 height 101
